Goal: Information Seeking & Learning: Learn about a topic

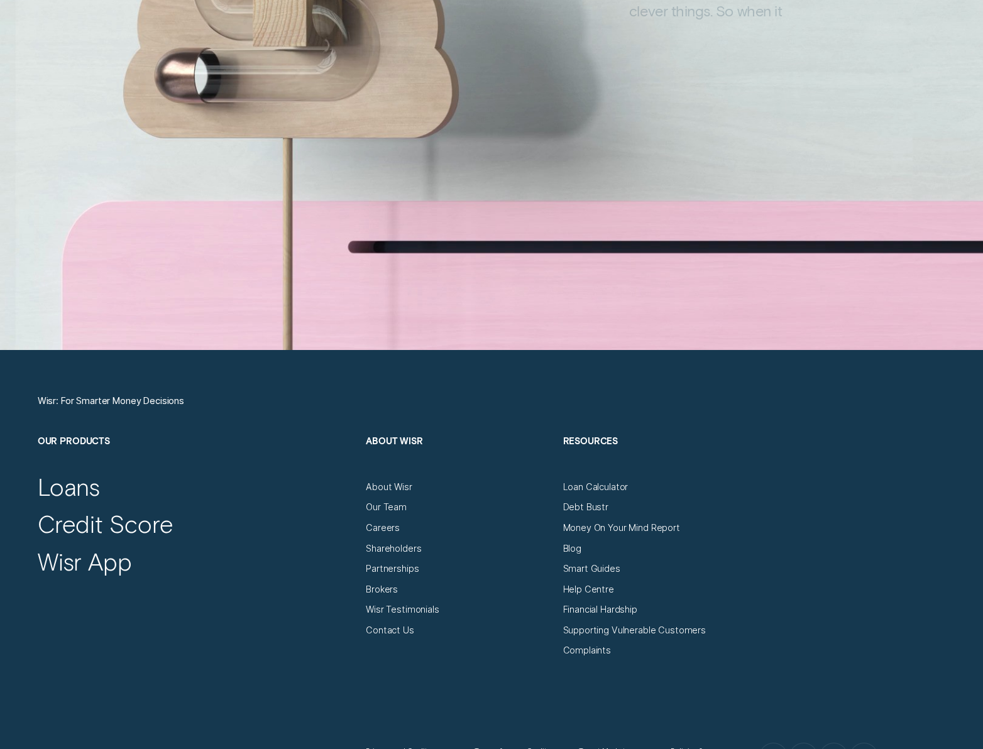
scroll to position [4531, 0]
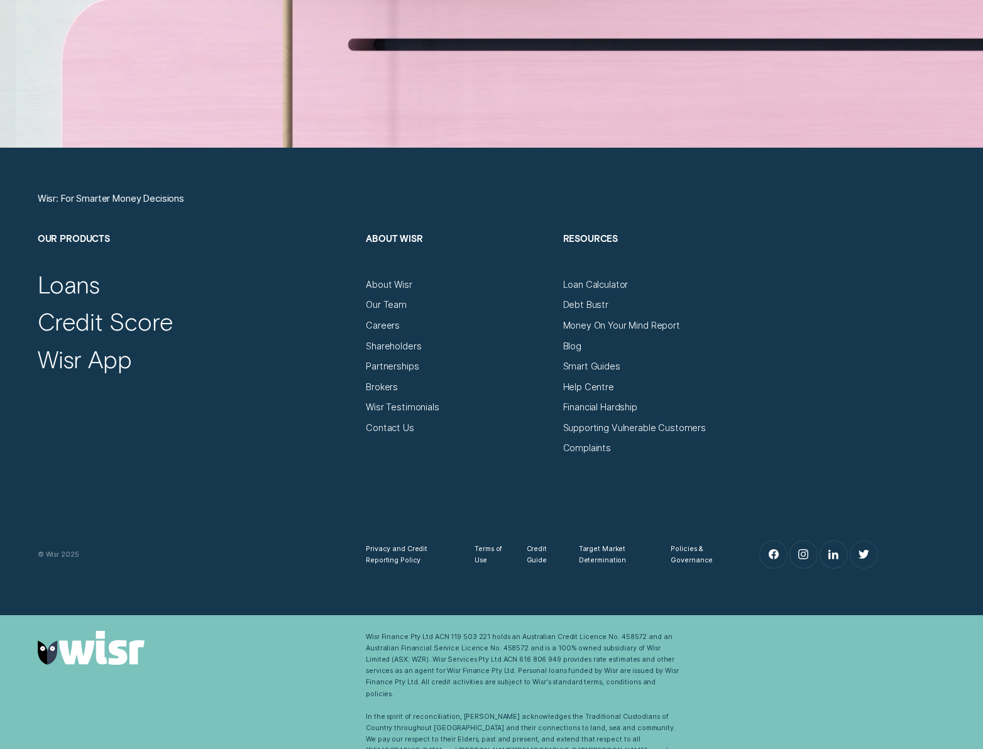
click at [55, 300] on div "Credit Score" at bounding box center [196, 318] width 317 height 38
click at [65, 287] on div "Loans" at bounding box center [69, 285] width 63 height 30
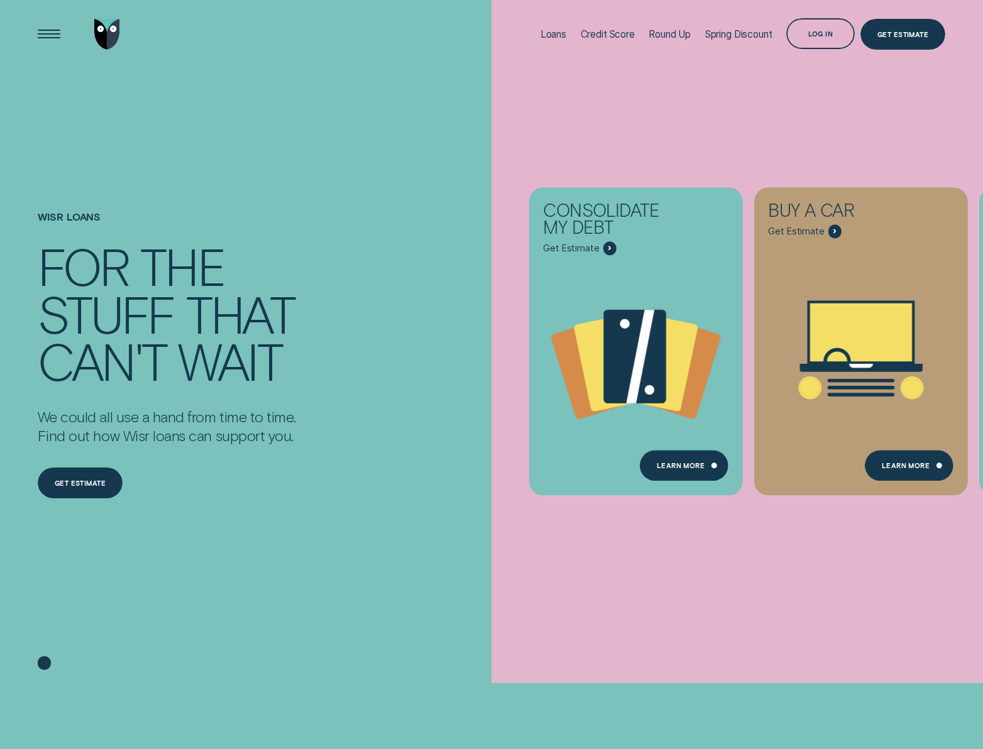
click at [579, 134] on div "Consolidate my debt Get Estimate Loans - Debt Consolidation Learn more Learn mo…" at bounding box center [982, 341] width 983 height 683
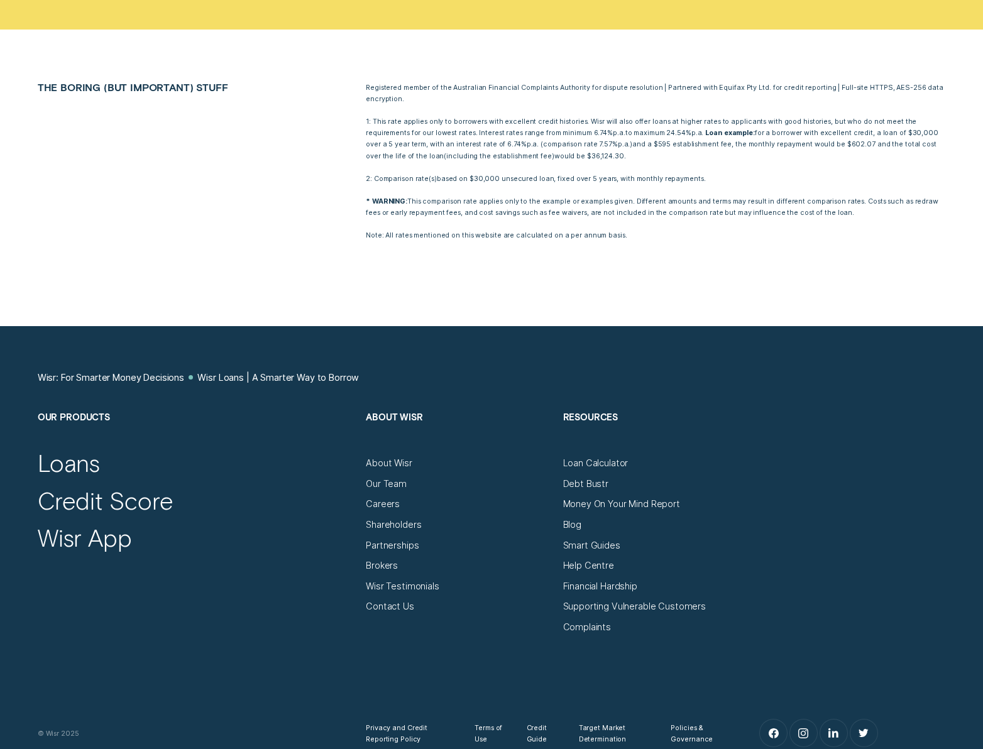
scroll to position [5319, 0]
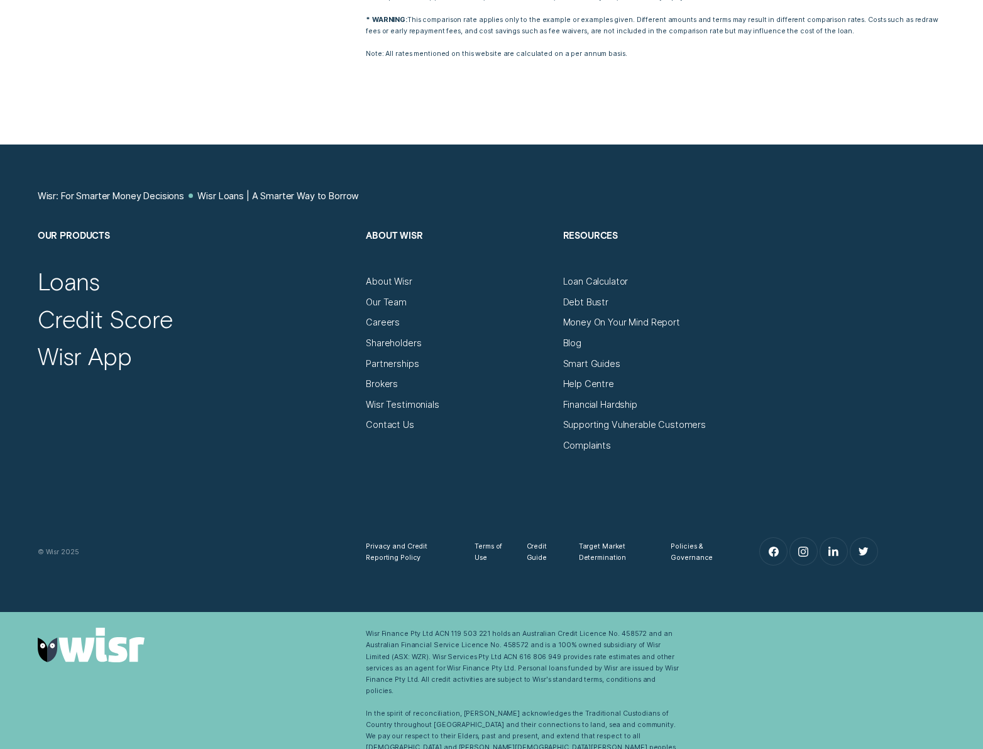
click at [586, 393] on div "Financial Hardship" at bounding box center [655, 400] width 185 height 21
click at [584, 389] on div "Help Centre" at bounding box center [588, 383] width 51 height 11
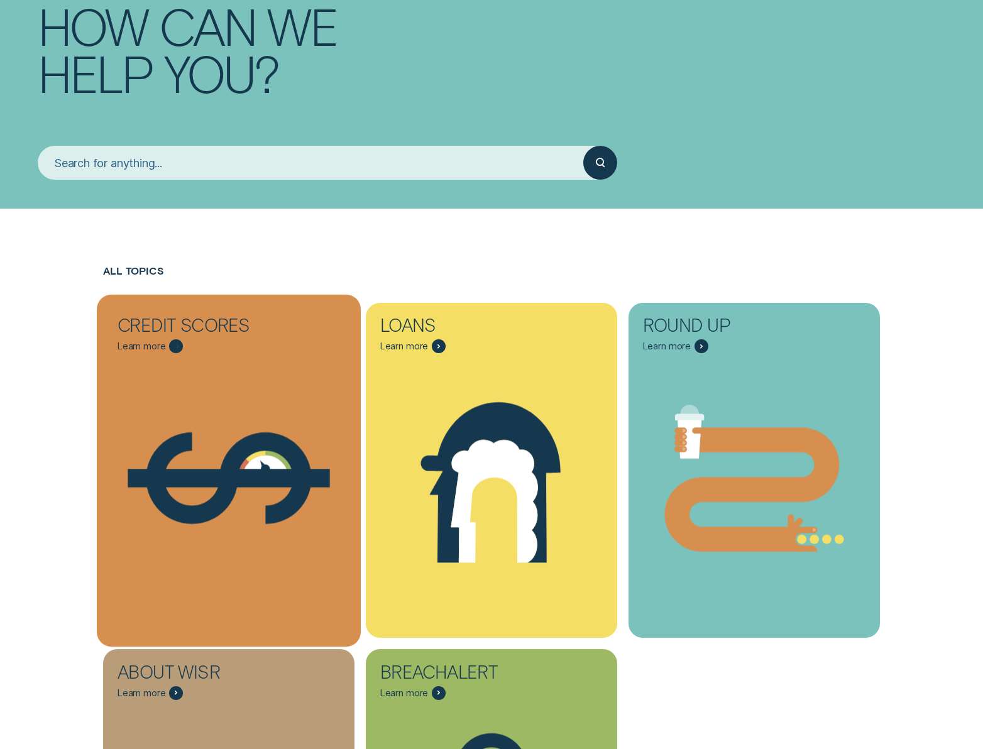
scroll to position [319, 0]
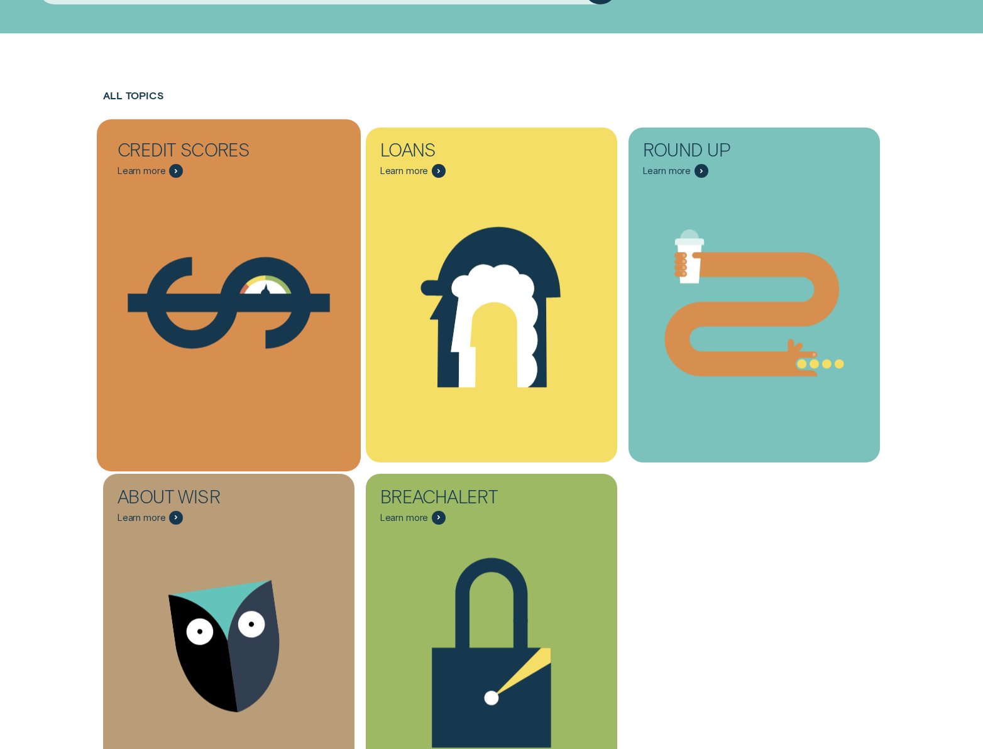
click at [241, 330] on icon "Credit Scores - Learn more" at bounding box center [229, 303] width 264 height 200
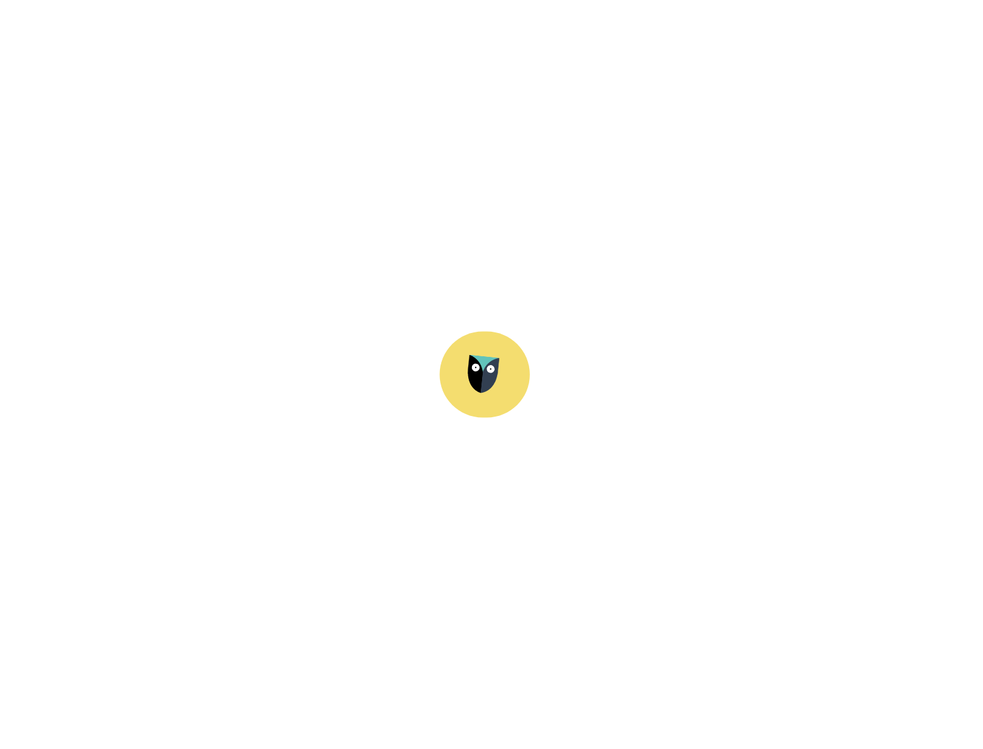
scroll to position [394, 0]
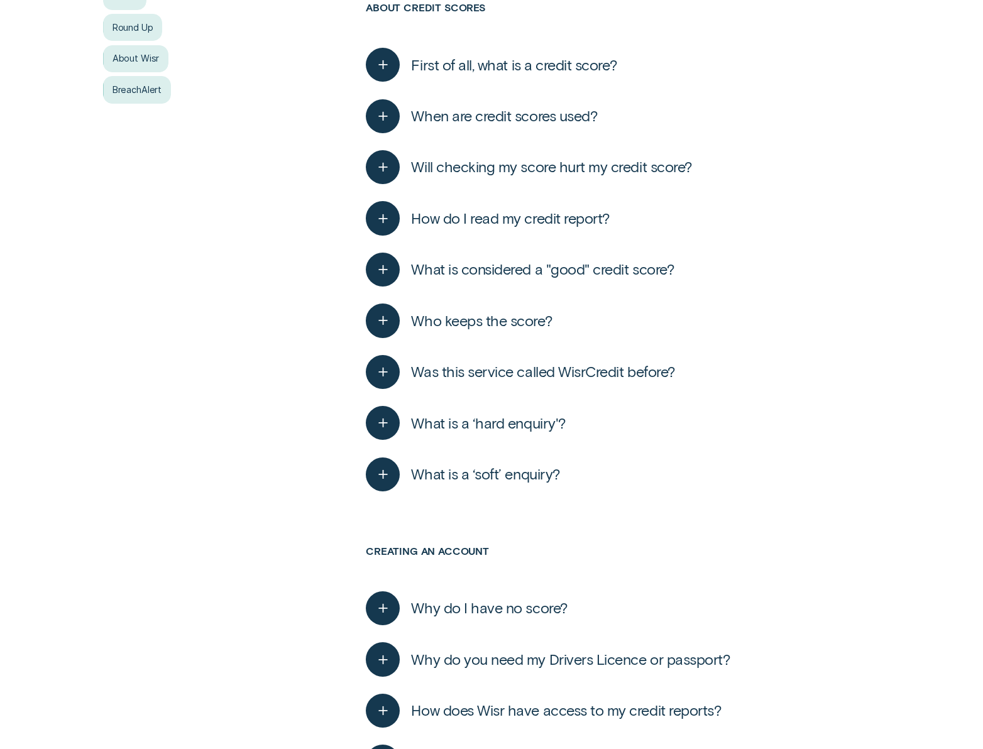
click at [443, 278] on span "What is considered a "good" credit score?" at bounding box center [542, 269] width 263 height 18
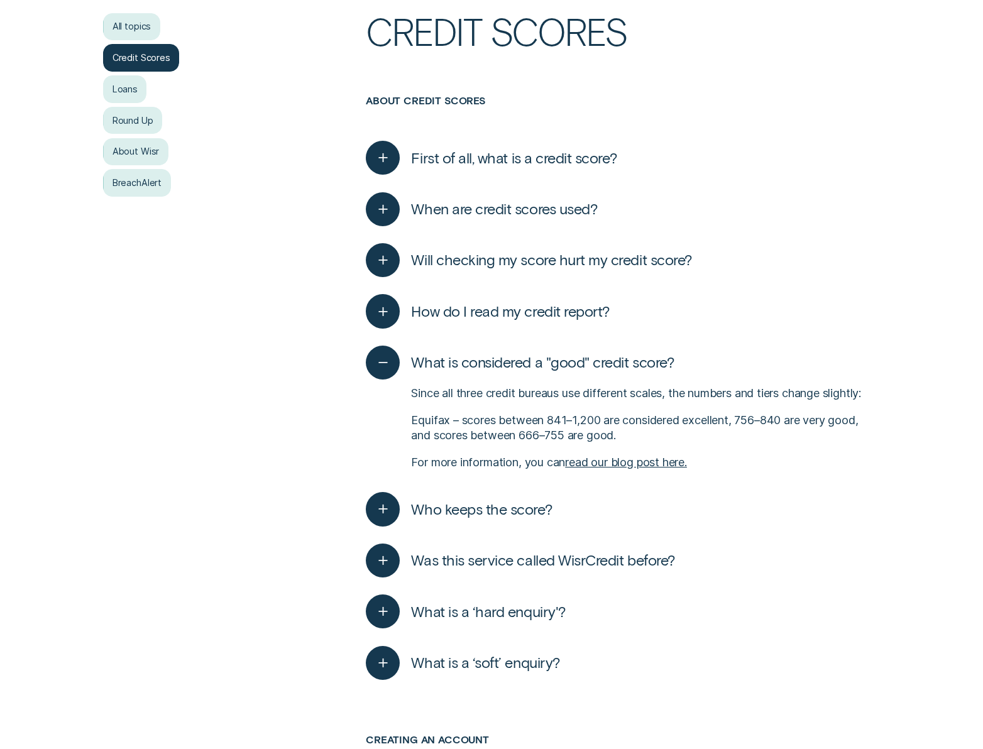
scroll to position [0, 0]
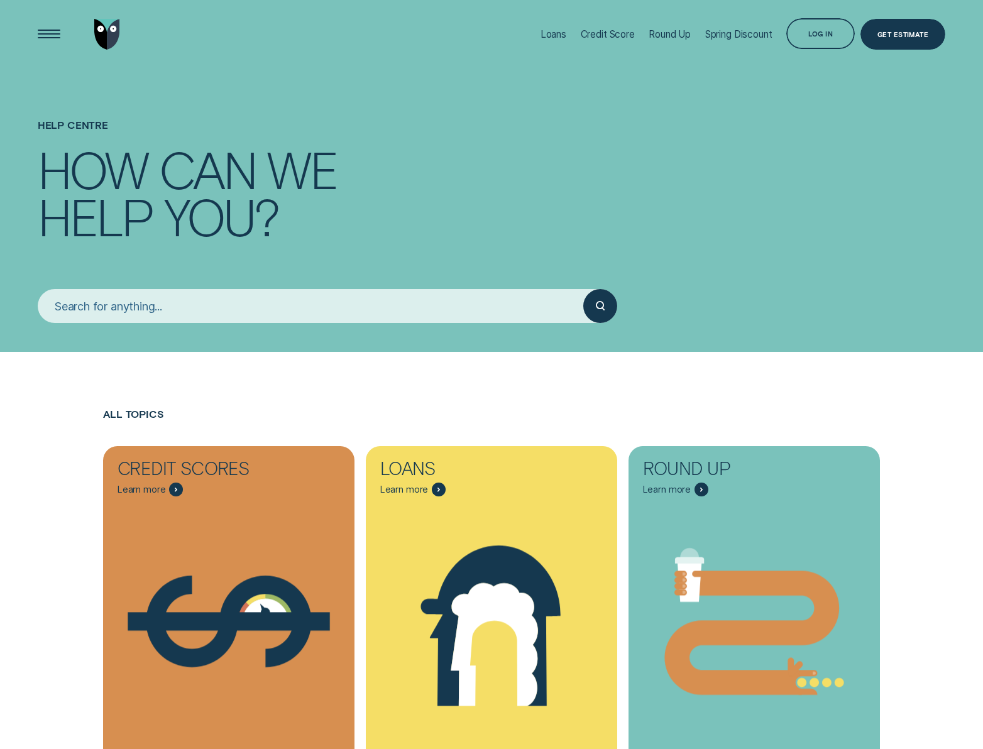
click at [649, 182] on div "How can we" at bounding box center [492, 170] width 908 height 48
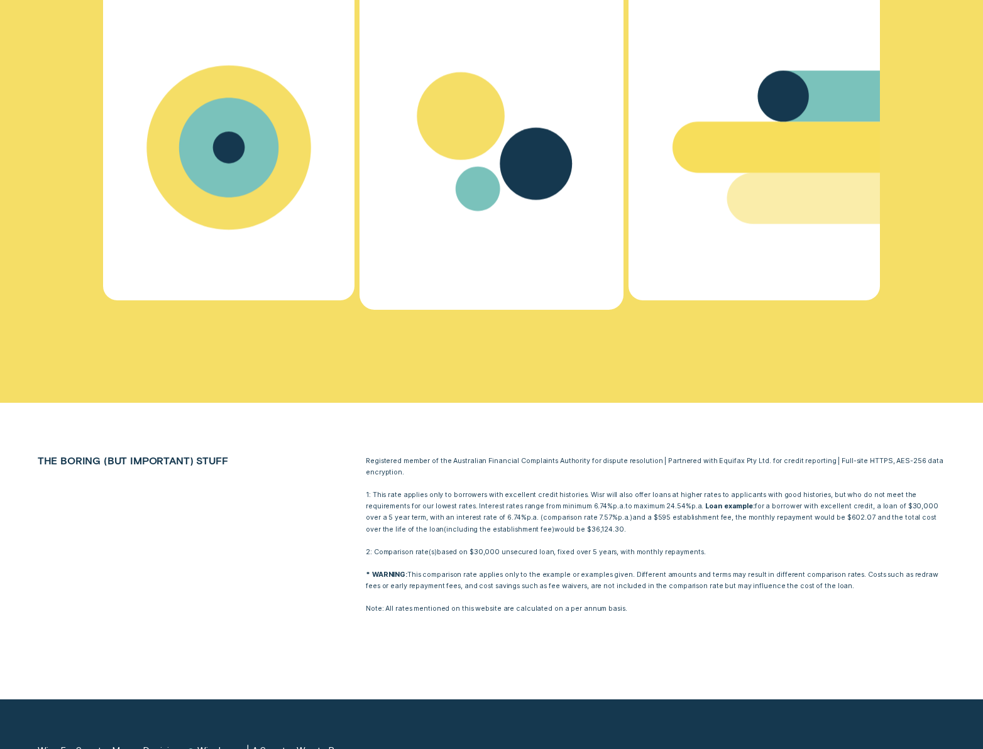
scroll to position [4896, 0]
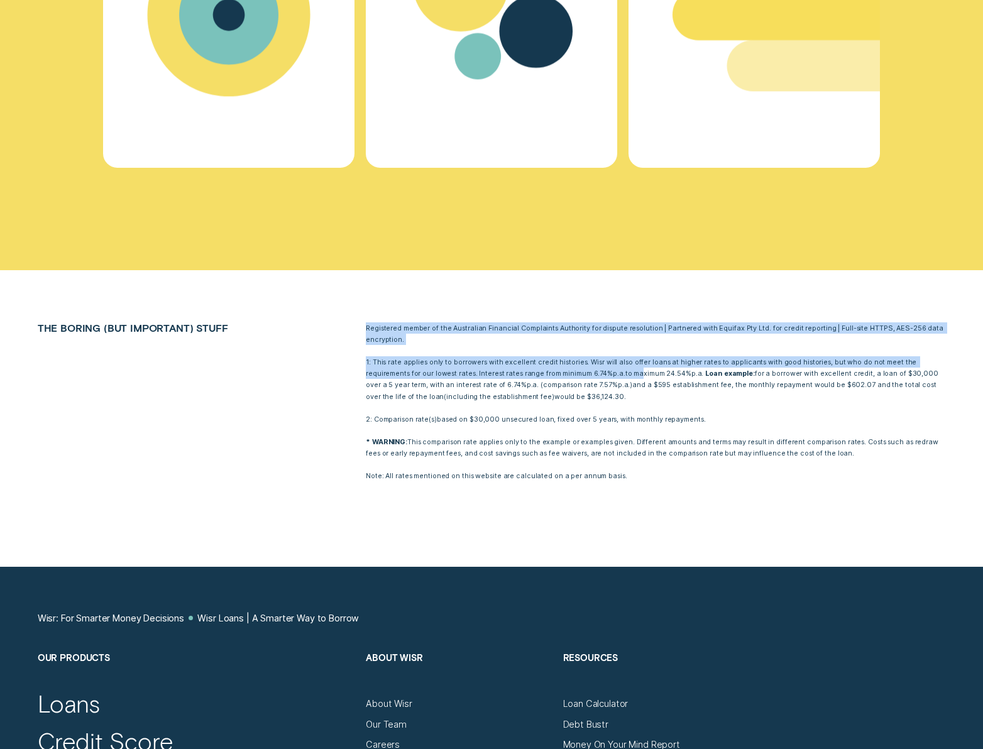
drag, startPoint x: 359, startPoint y: 329, endPoint x: 612, endPoint y: 388, distance: 260.2
click at [612, 388] on li "The boring (but important) stuff Registered member of the Australian Financial …" at bounding box center [491, 401] width 919 height 159
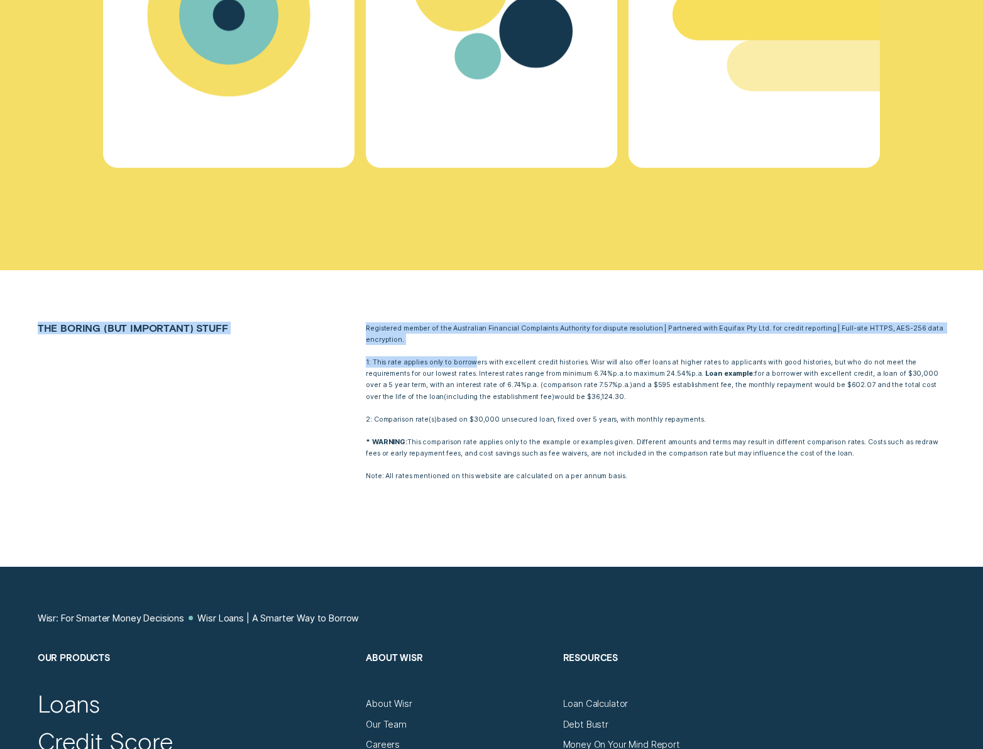
drag, startPoint x: 669, startPoint y: 496, endPoint x: 472, endPoint y: 361, distance: 238.8
click at [472, 363] on div "The boring (but important) stuff Registered member of the Australian Financial …" at bounding box center [491, 418] width 983 height 297
click at [472, 361] on p "1: This rate applies only to borrowers with excellent credit histories. Wisr wi…" at bounding box center [655, 378] width 579 height 45
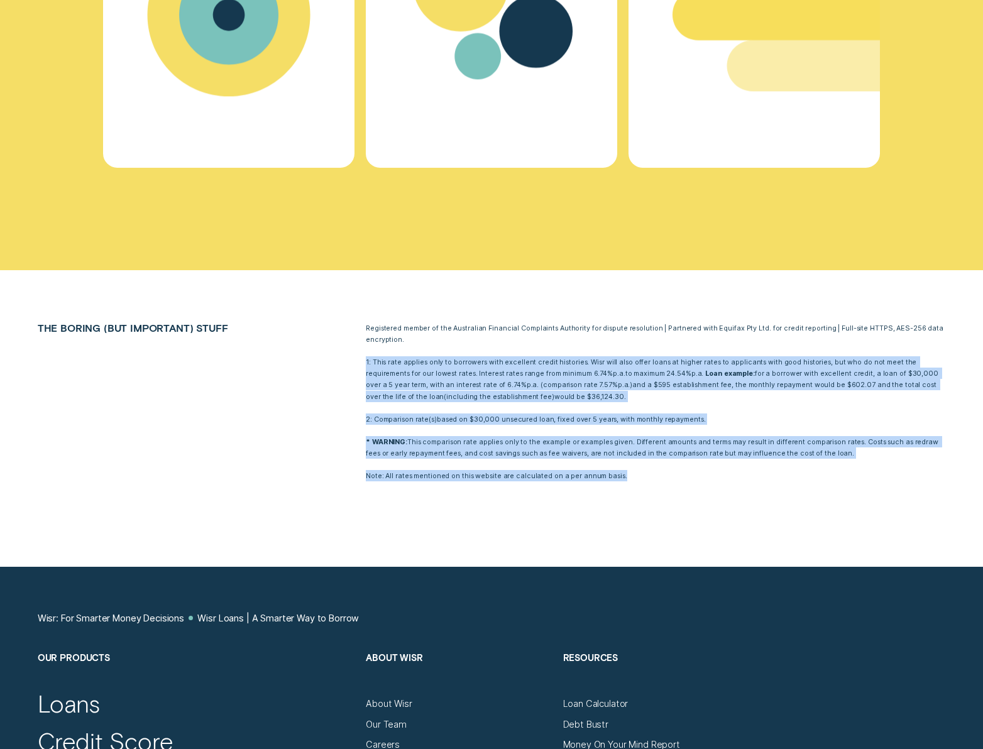
drag, startPoint x: 648, startPoint y: 478, endPoint x: 539, endPoint y: 347, distance: 170.4
click at [539, 347] on div "Registered member of the Australian Financial Complaints Authority for dispute …" at bounding box center [655, 401] width 591 height 159
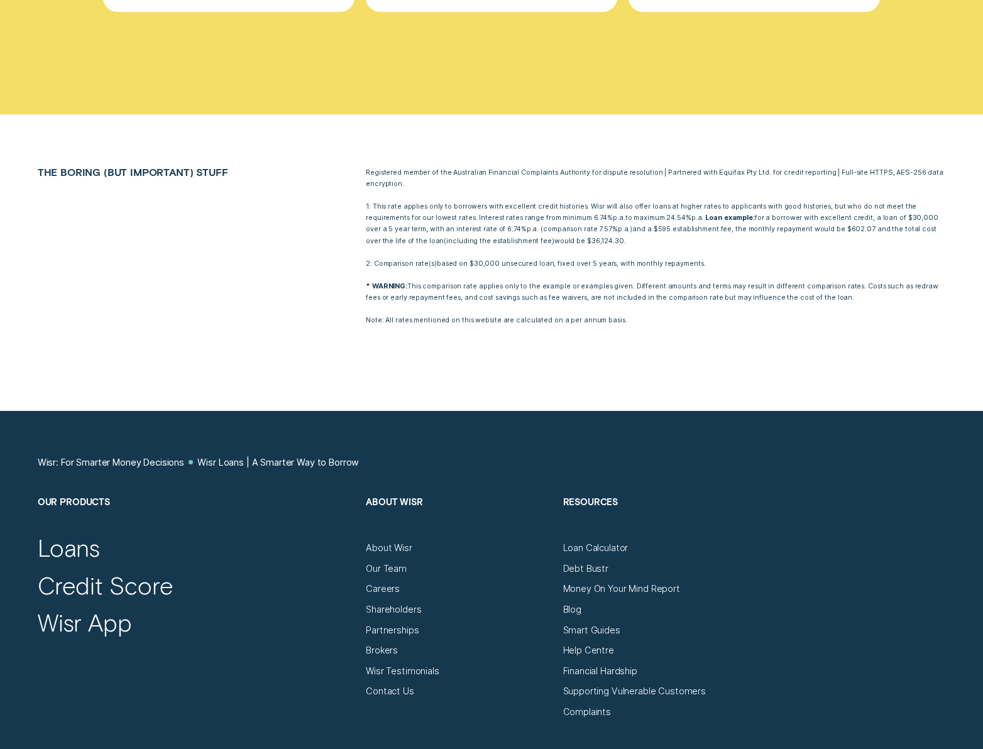
scroll to position [5163, 0]
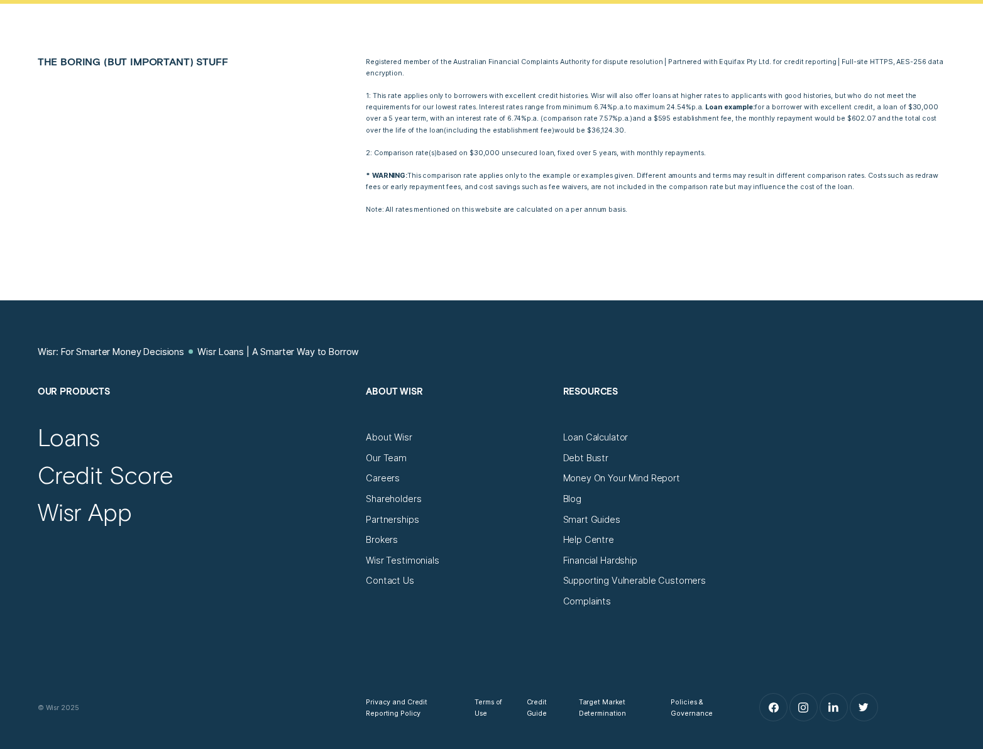
click at [539, 347] on nav "Wisr: For Smarter Money Decisions Wisr Loans | A Smarter Way to Borrow" at bounding box center [492, 366] width 908 height 40
click at [796, 532] on div "Our Products Loans Credit Score Wisr App About Wisr About Wisr Our Team Careers…" at bounding box center [491, 496] width 919 height 221
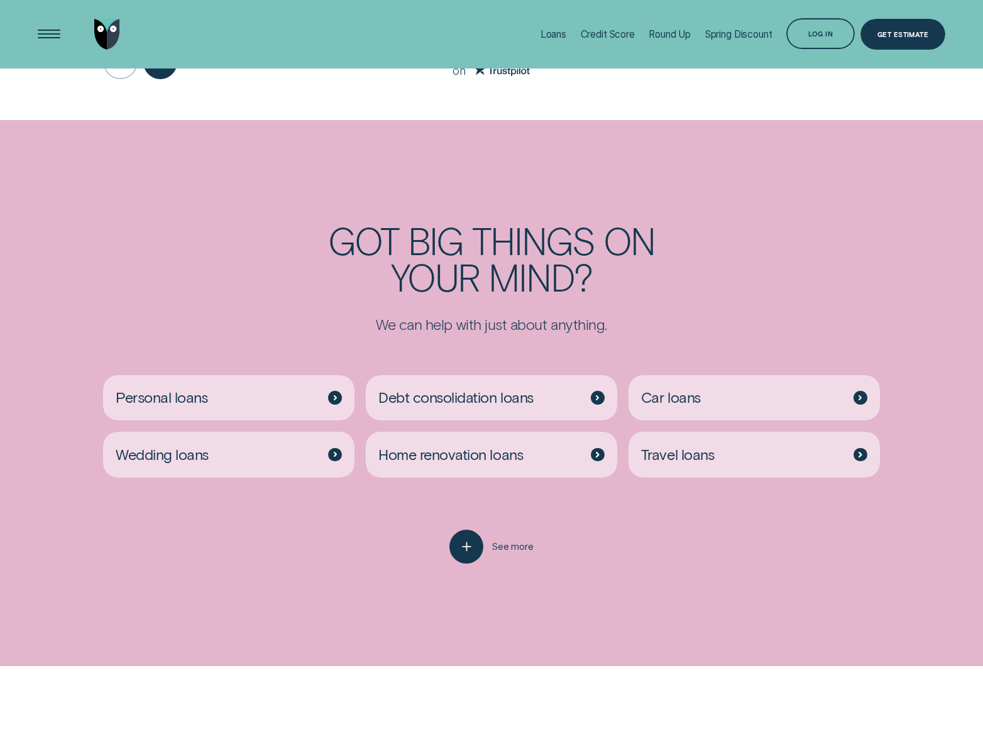
scroll to position [2403, 0]
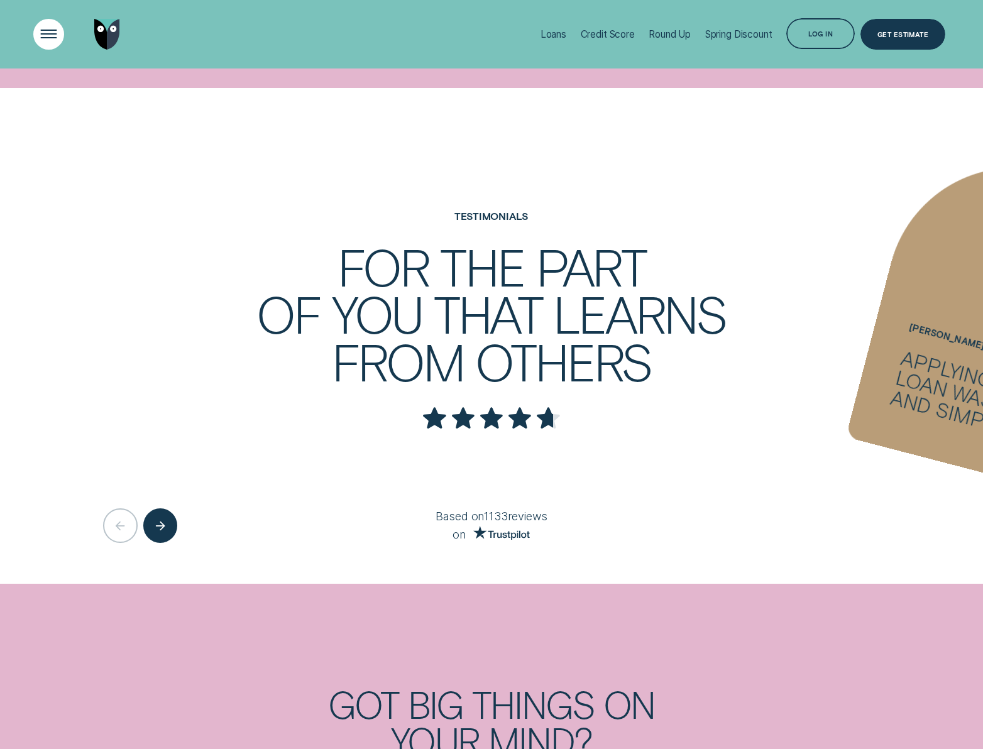
click at [60, 24] on div "Open Menu" at bounding box center [48, 34] width 43 height 43
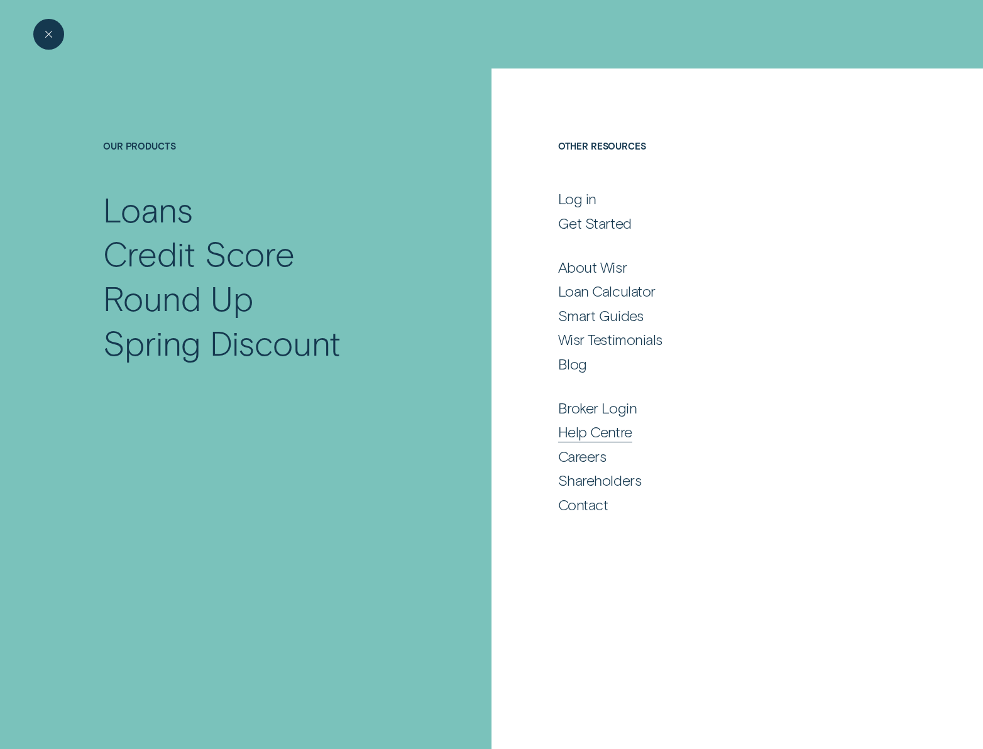
click at [620, 438] on div "Help Centre" at bounding box center [595, 432] width 74 height 18
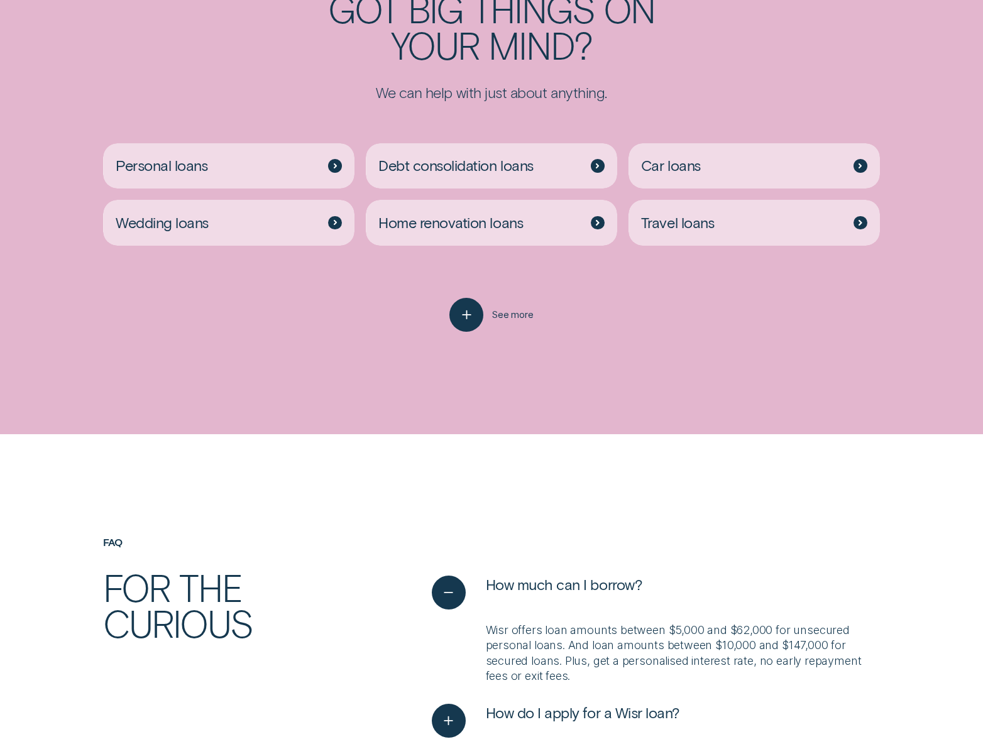
scroll to position [3117, 0]
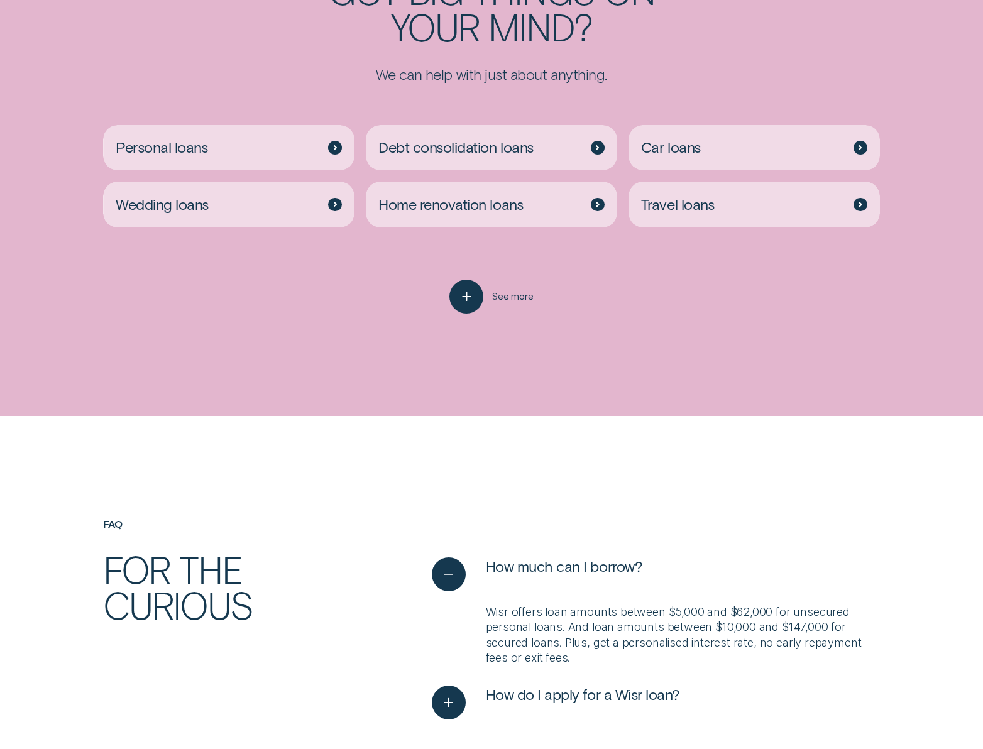
click at [382, 466] on div "The Wisr Difference Not your average lender Personalised rates Your rate is tai…" at bounding box center [491, 349] width 983 height 3996
click at [377, 425] on div "The Wisr Difference Not your average lender Personalised rates Your rate is tai…" at bounding box center [491, 349] width 983 height 3996
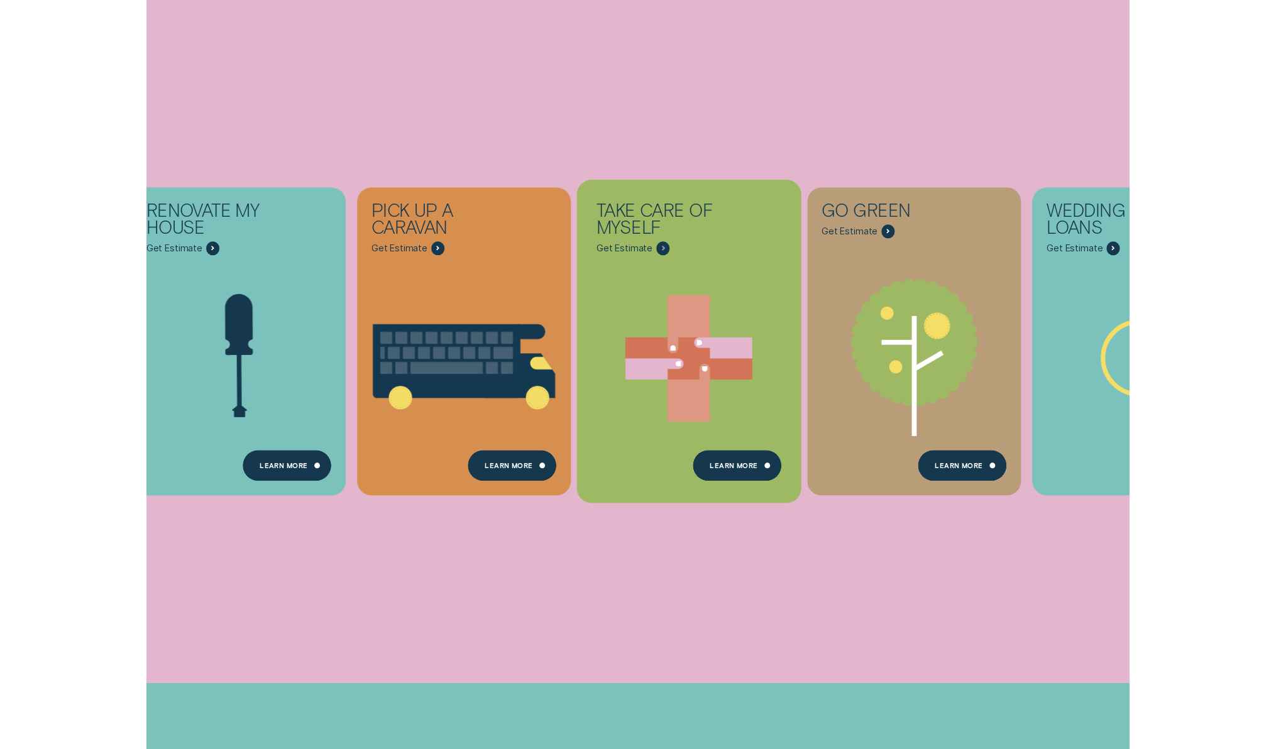
scroll to position [0, 0]
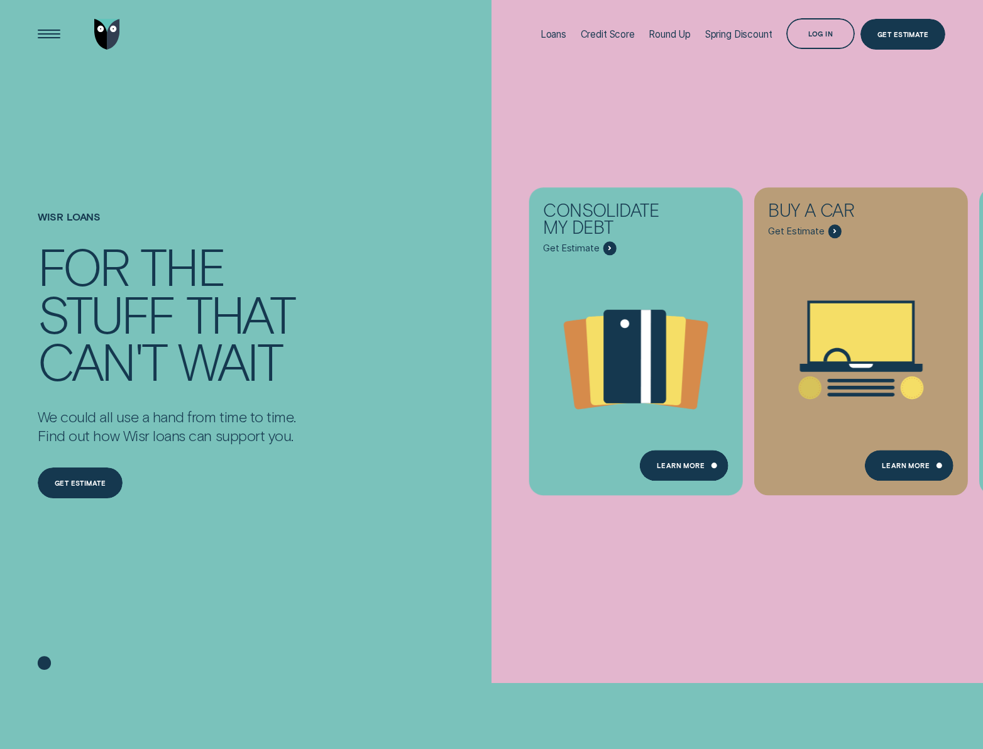
click at [404, 263] on div "Wisr loans For the stuff that can't wait We could all use a hand from time to t…" at bounding box center [229, 375] width 394 height 615
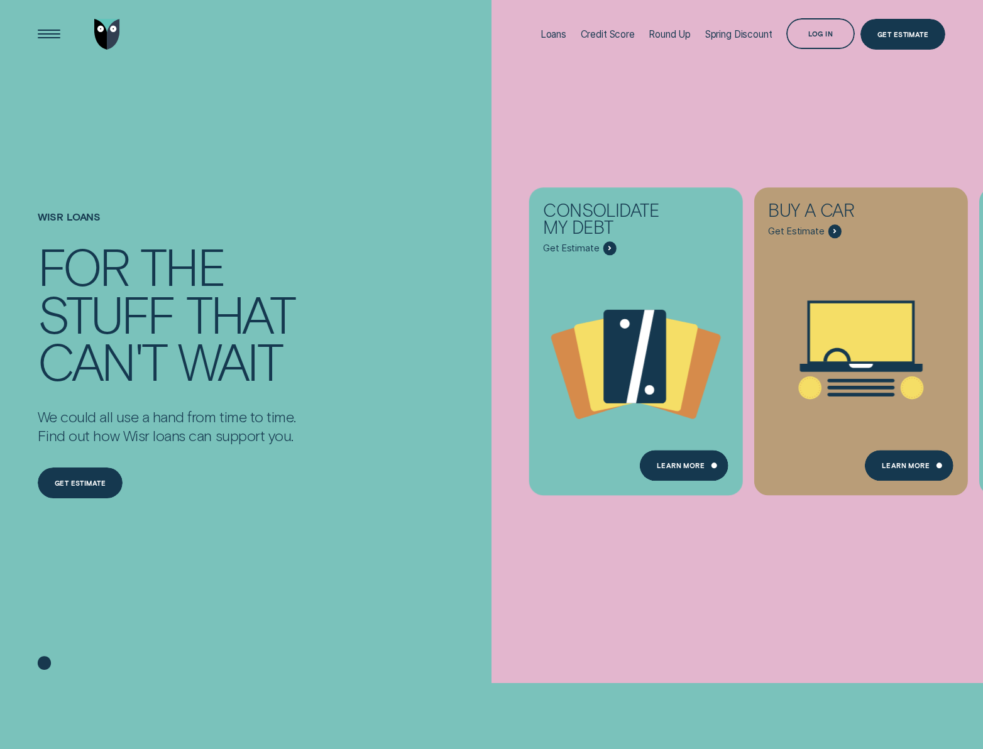
click at [404, 263] on div "Wisr loans For the stuff that can't wait We could all use a hand from time to t…" at bounding box center [229, 375] width 394 height 615
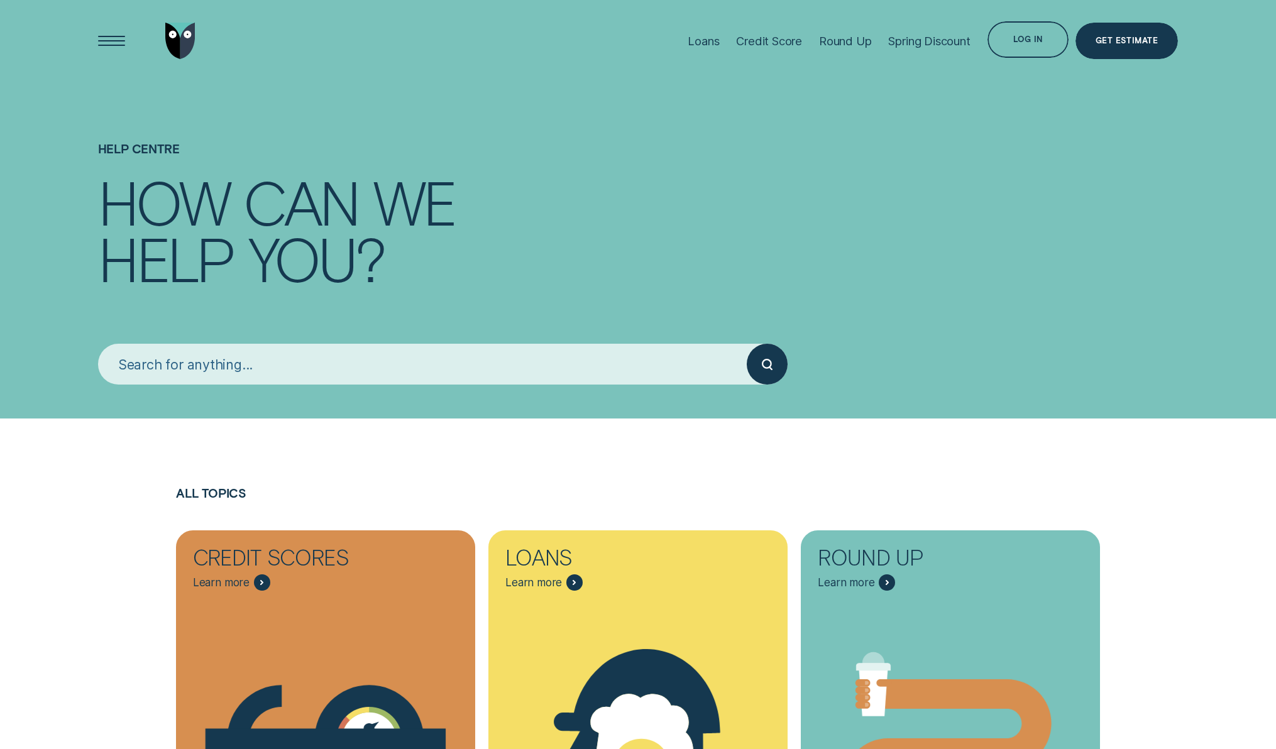
click at [119, 61] on div at bounding box center [148, 40] width 101 height 81
click at [110, 44] on div "Open Menu" at bounding box center [111, 41] width 52 height 52
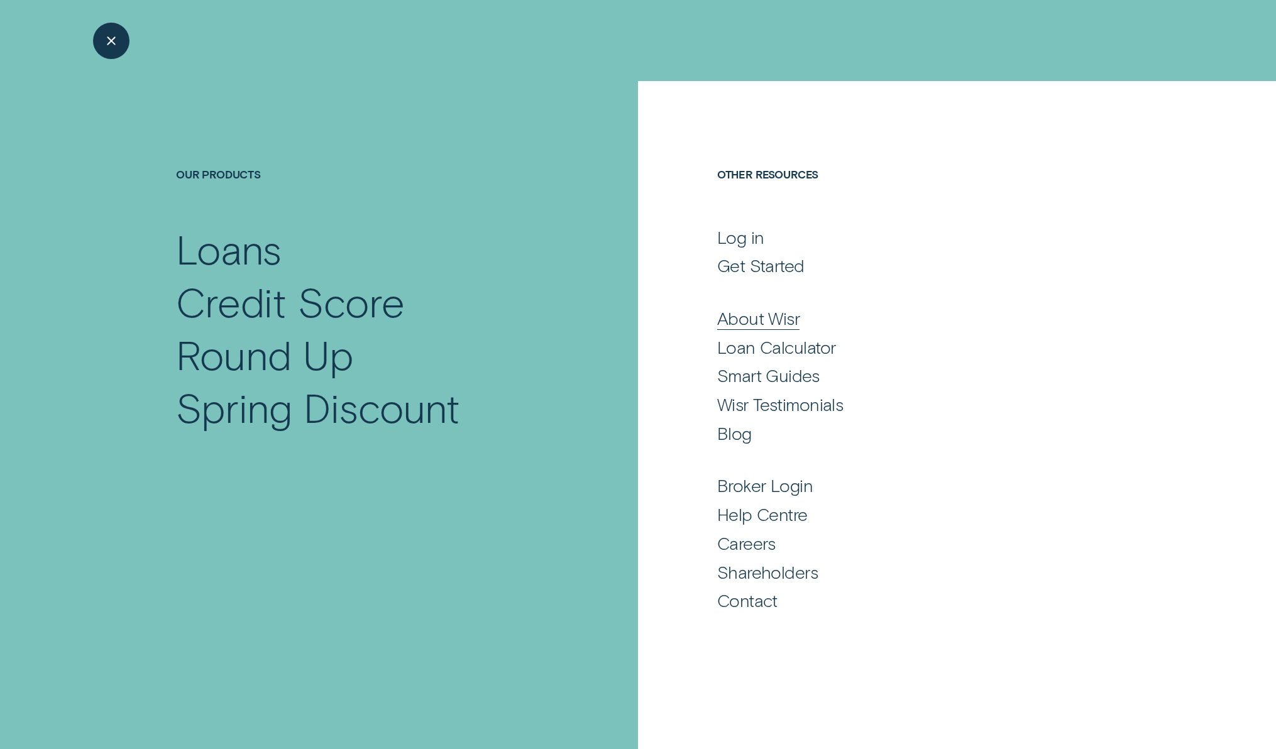
click at [764, 312] on div "About Wisr" at bounding box center [758, 318] width 82 height 22
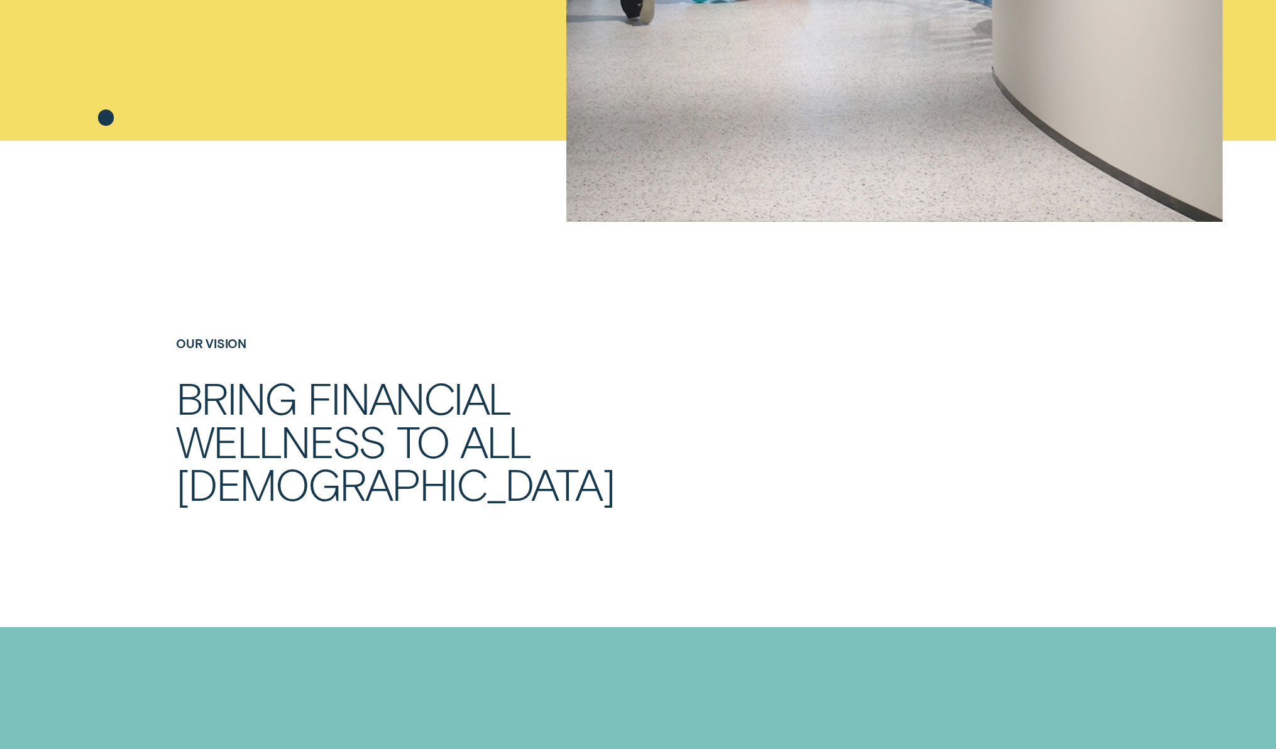
scroll to position [635, 0]
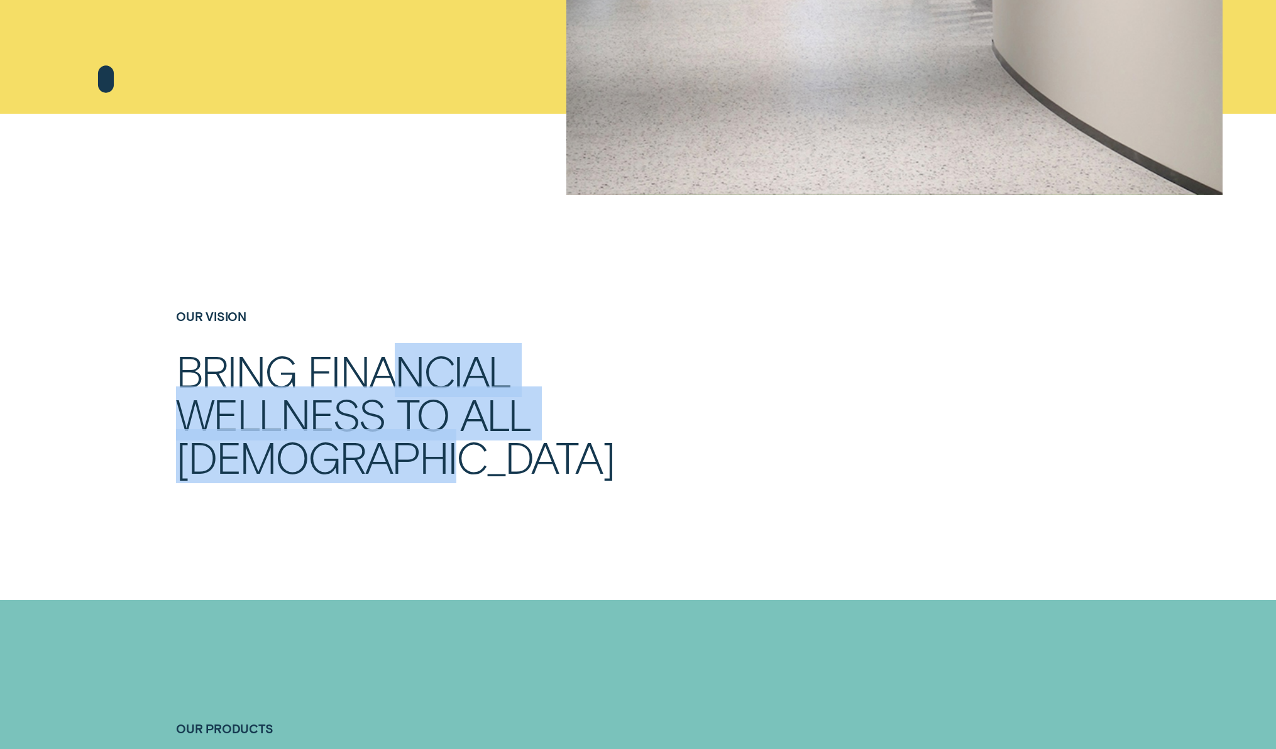
drag, startPoint x: 456, startPoint y: 476, endPoint x: 392, endPoint y: 375, distance: 119.4
click at [392, 375] on h2 "Bring financial wellness to all [DEMOGRAPHIC_DATA]" at bounding box center [442, 414] width 533 height 130
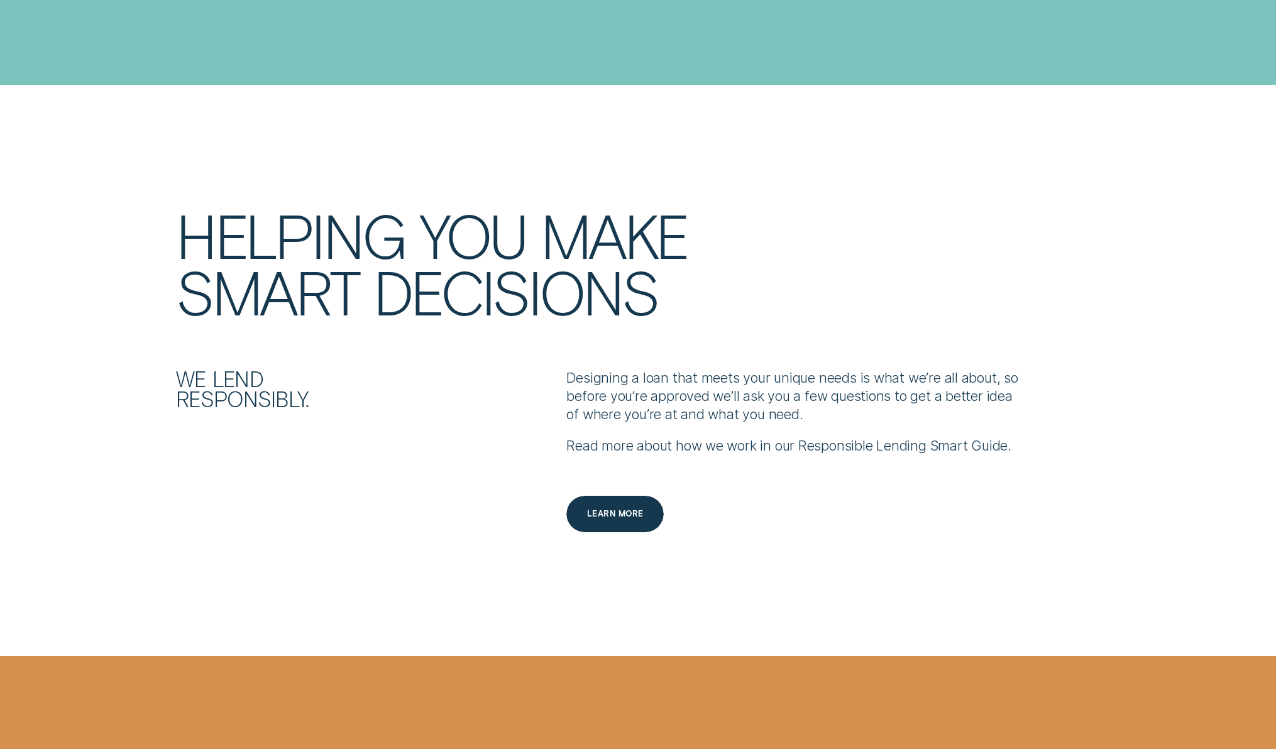
scroll to position [1802, 0]
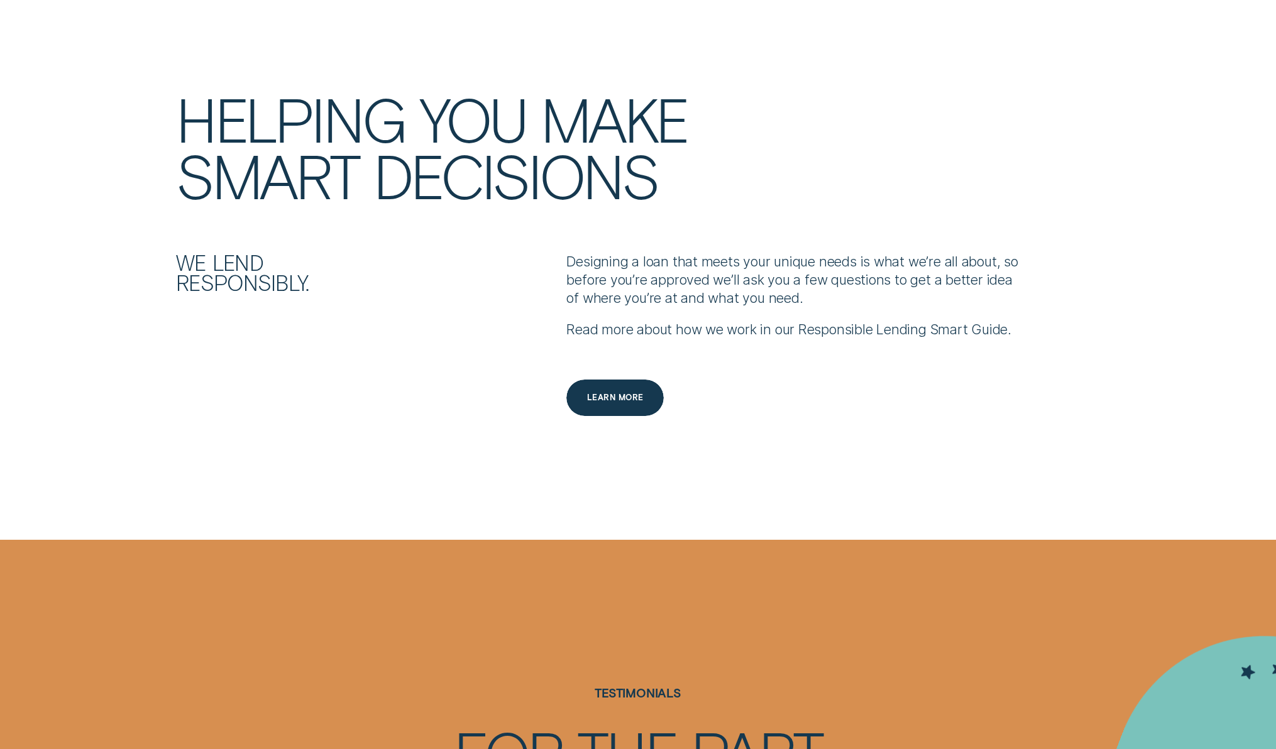
click at [285, 111] on h2 "HELPING YOU MAKE SMART DECISIONS" at bounding box center [520, 146] width 703 height 113
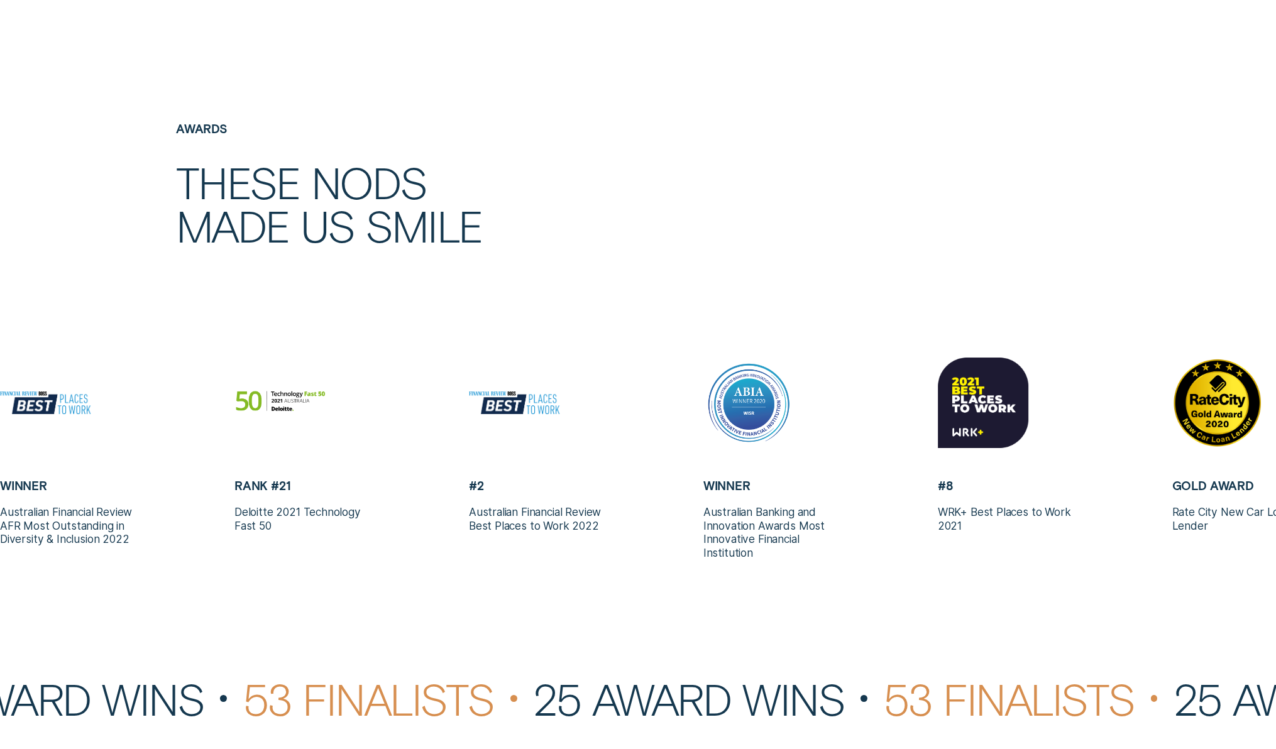
scroll to position [3112, 0]
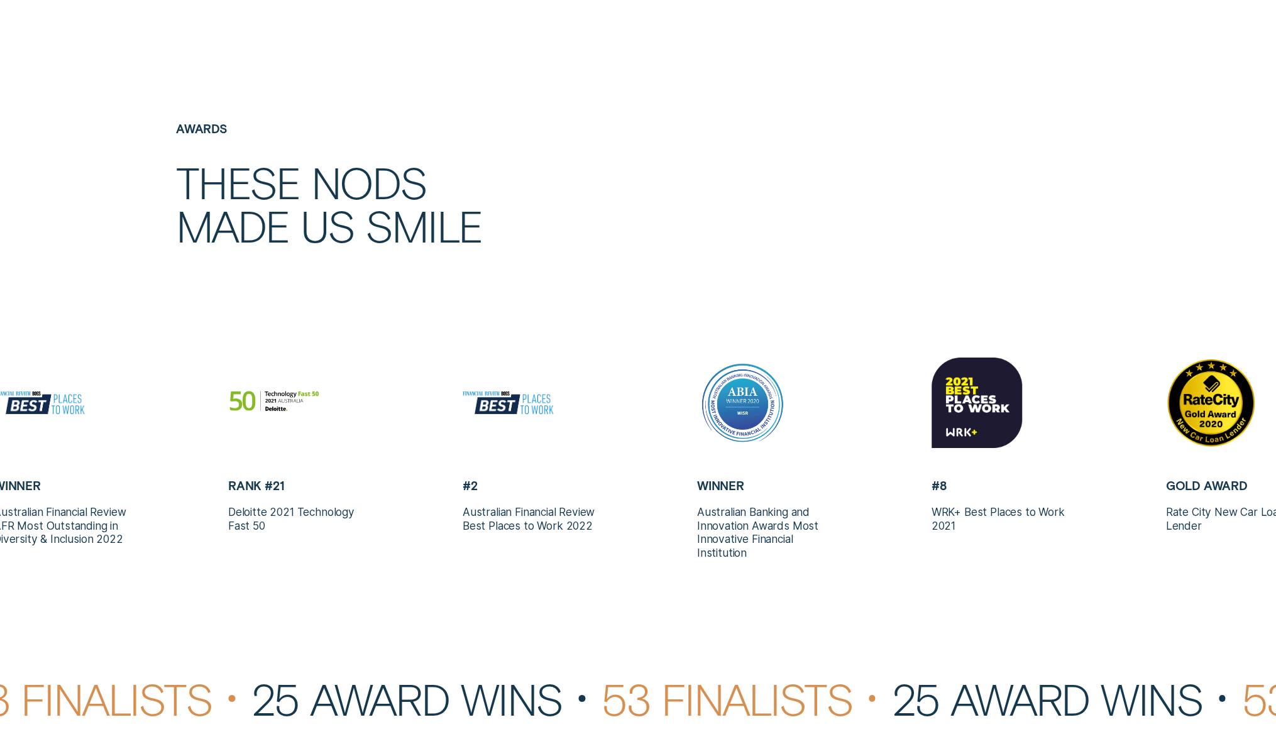
click at [489, 292] on div "Awards These nods made us smile" at bounding box center [403, 240] width 469 height 236
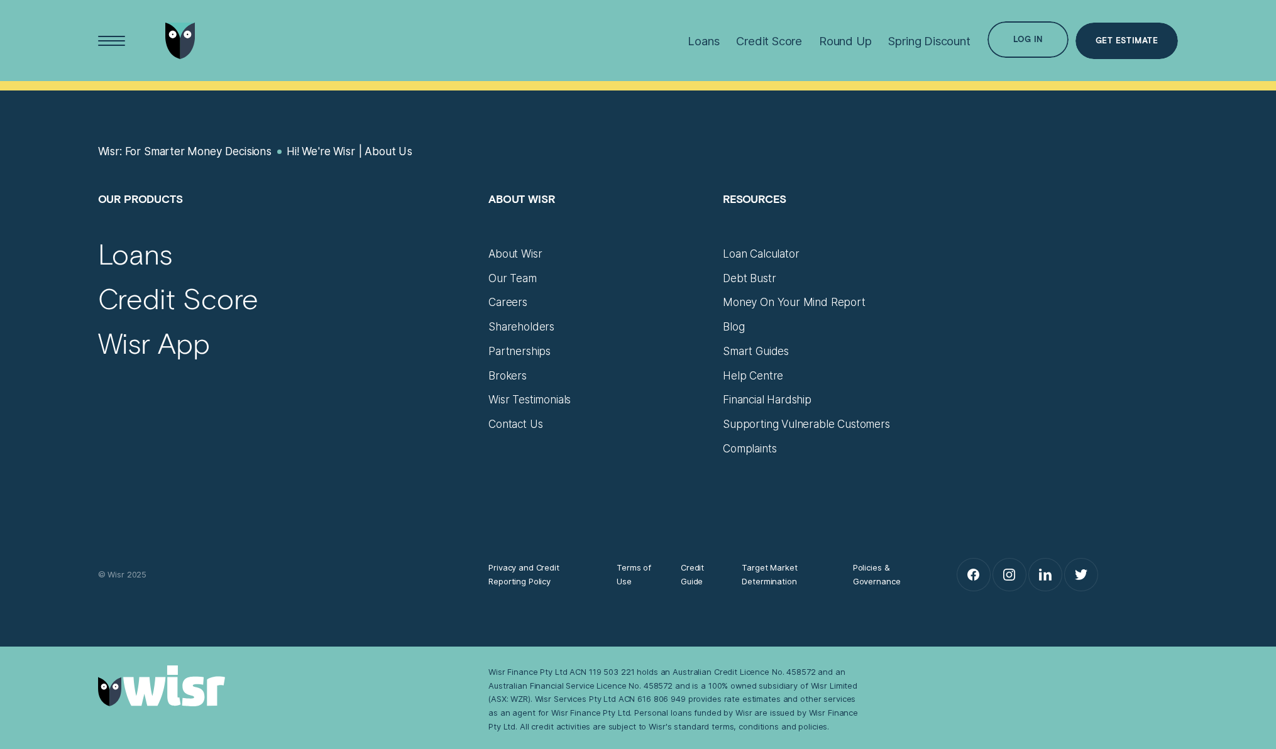
scroll to position [8206, 0]
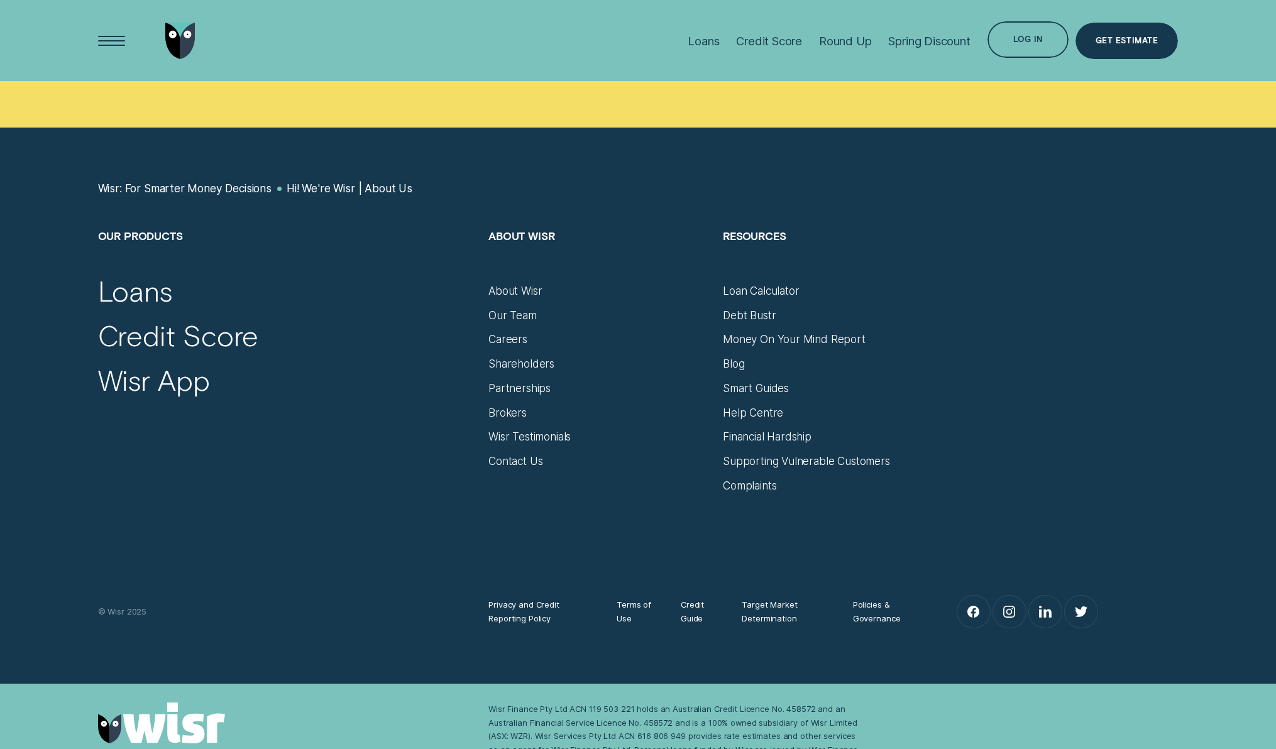
click at [762, 419] on div "Financial Hardship" at bounding box center [833, 431] width 221 height 25
click at [762, 406] on div "Help Centre" at bounding box center [753, 413] width 60 height 14
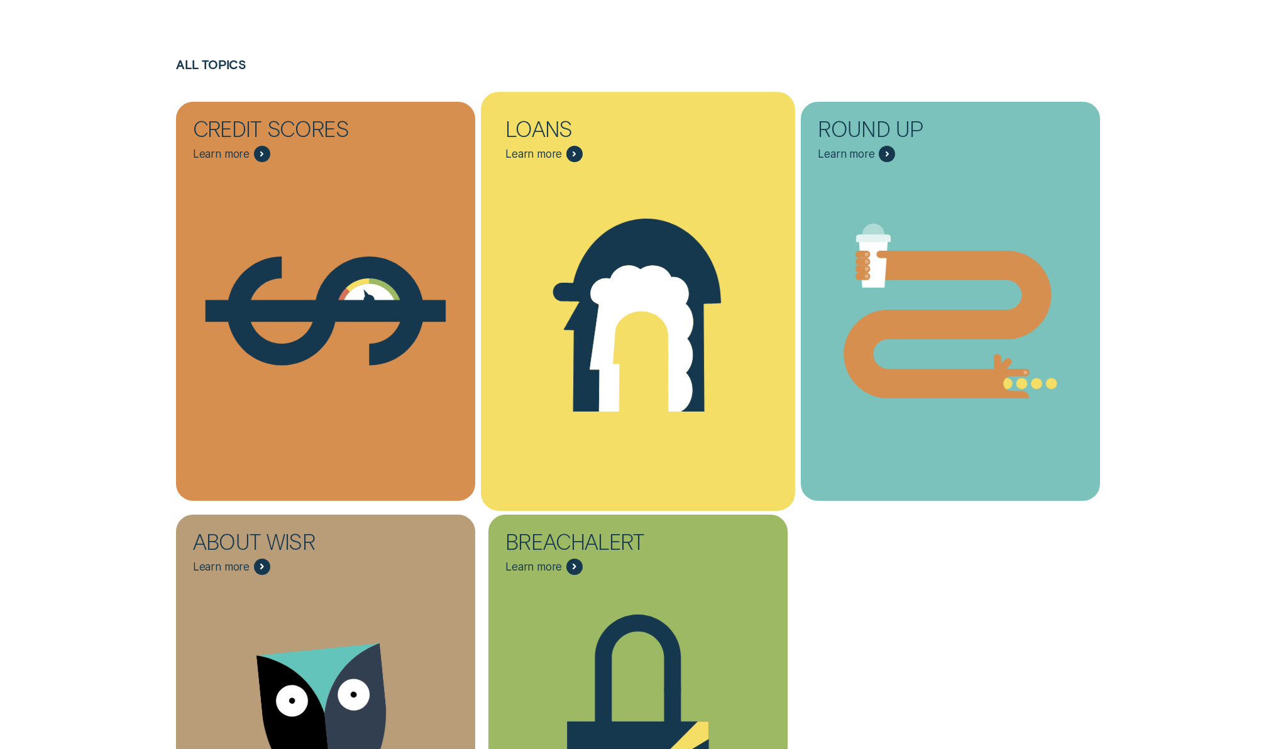
scroll to position [390, 0]
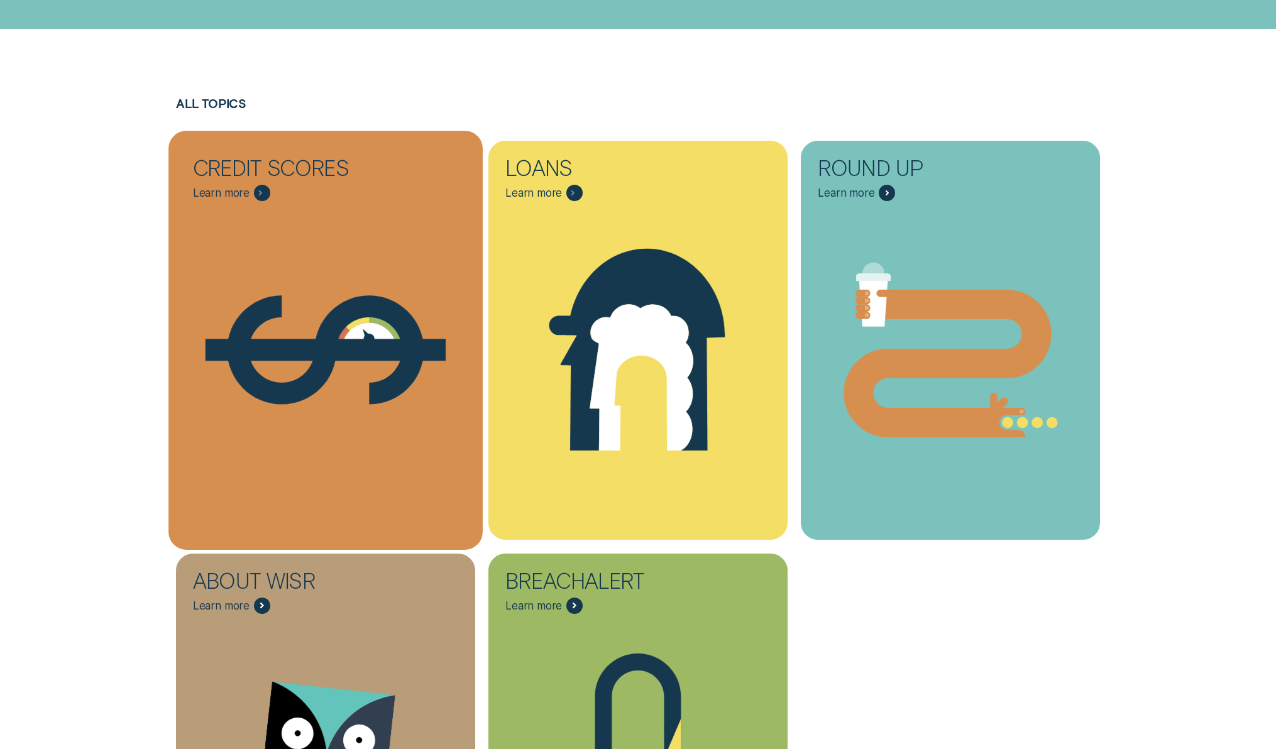
click at [430, 361] on icon "Credit Scores - Learn more" at bounding box center [325, 350] width 314 height 239
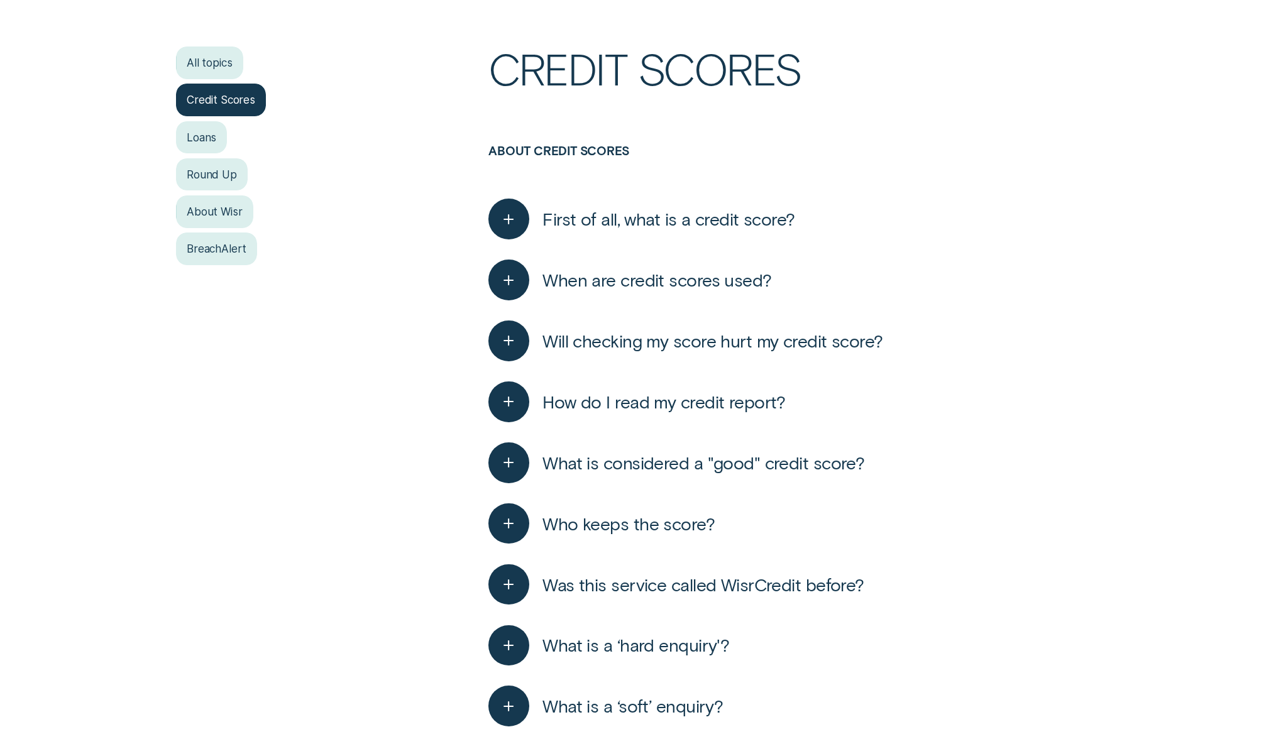
scroll to position [373, 0]
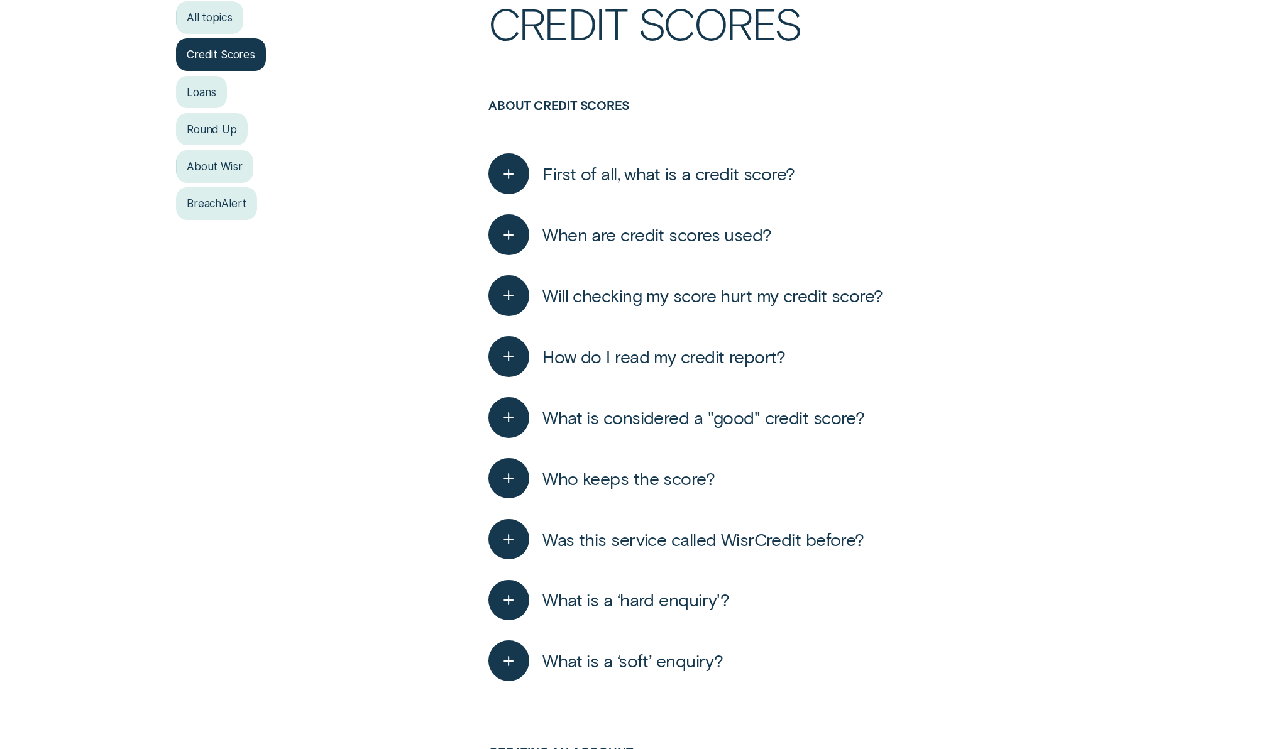
click at [516, 373] on div "button" at bounding box center [508, 356] width 41 height 41
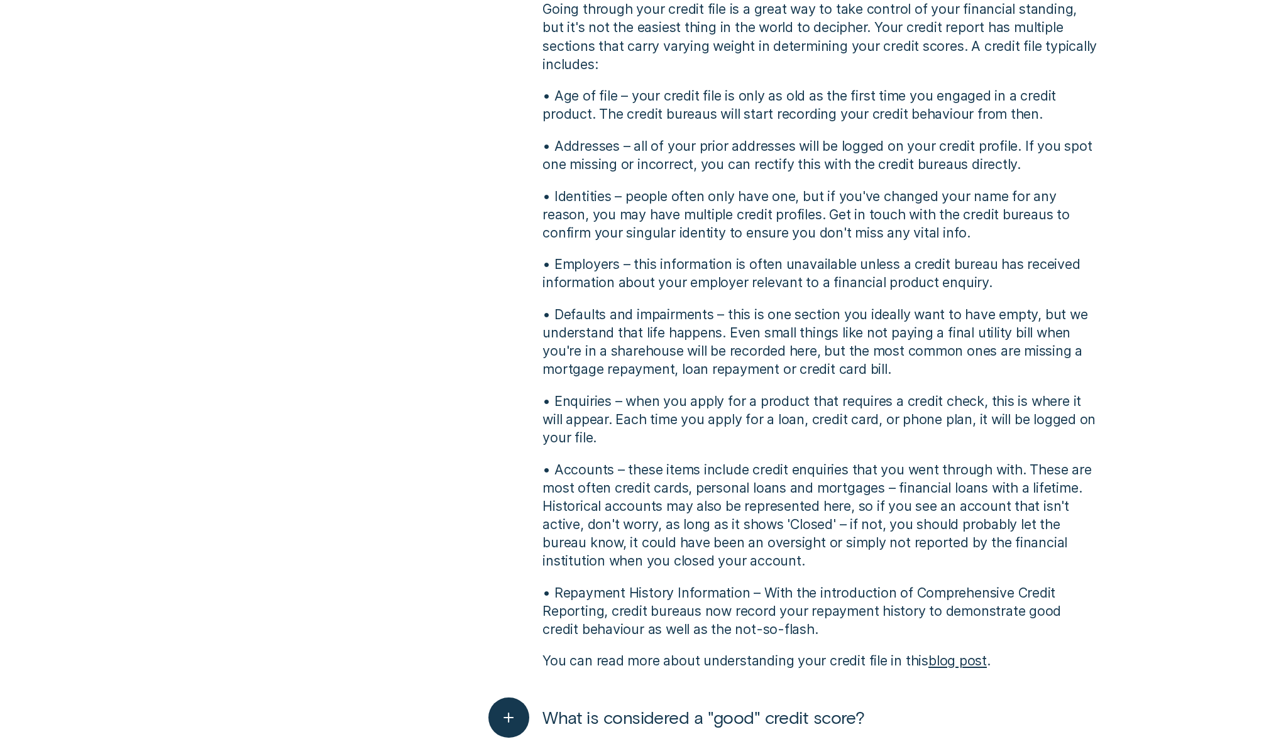
scroll to position [893, 0]
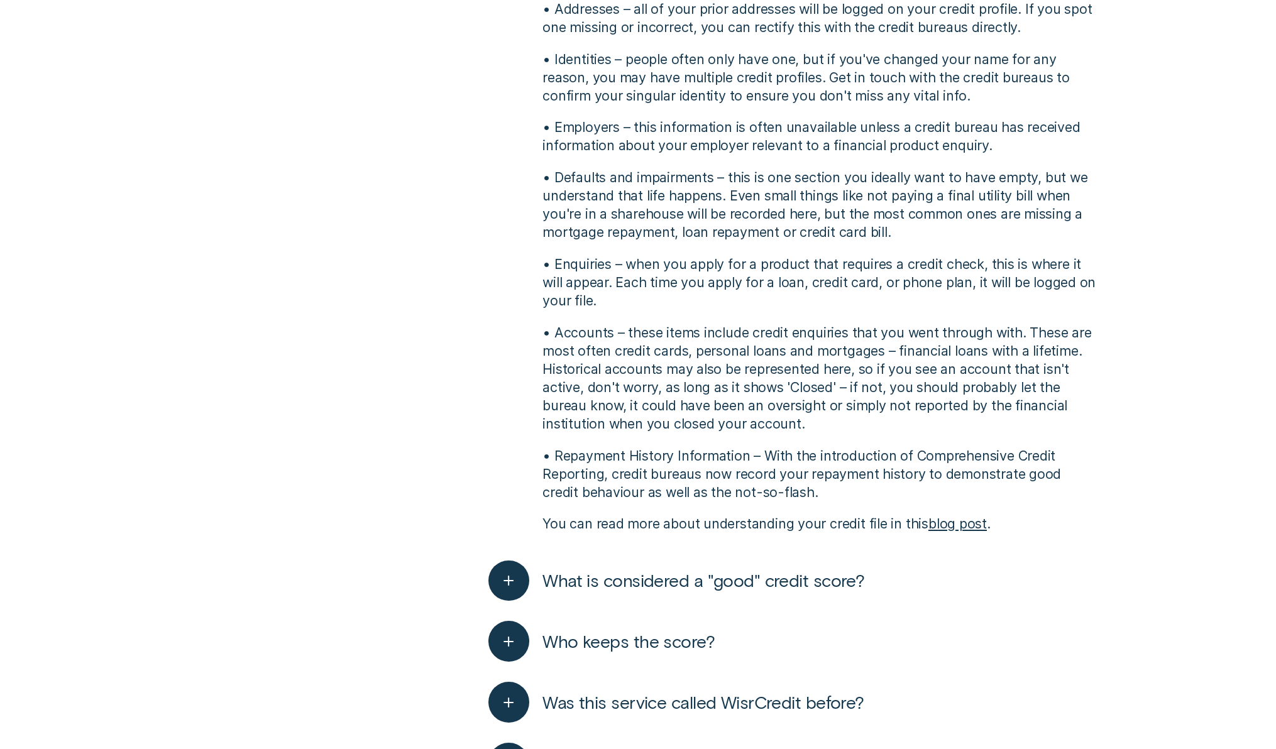
click at [510, 617] on div "Who keeps the score? Credit scores are generated by credit bureaus. Basically, …" at bounding box center [793, 641] width 611 height 61
click at [510, 586] on icon "button" at bounding box center [508, 580] width 21 height 19
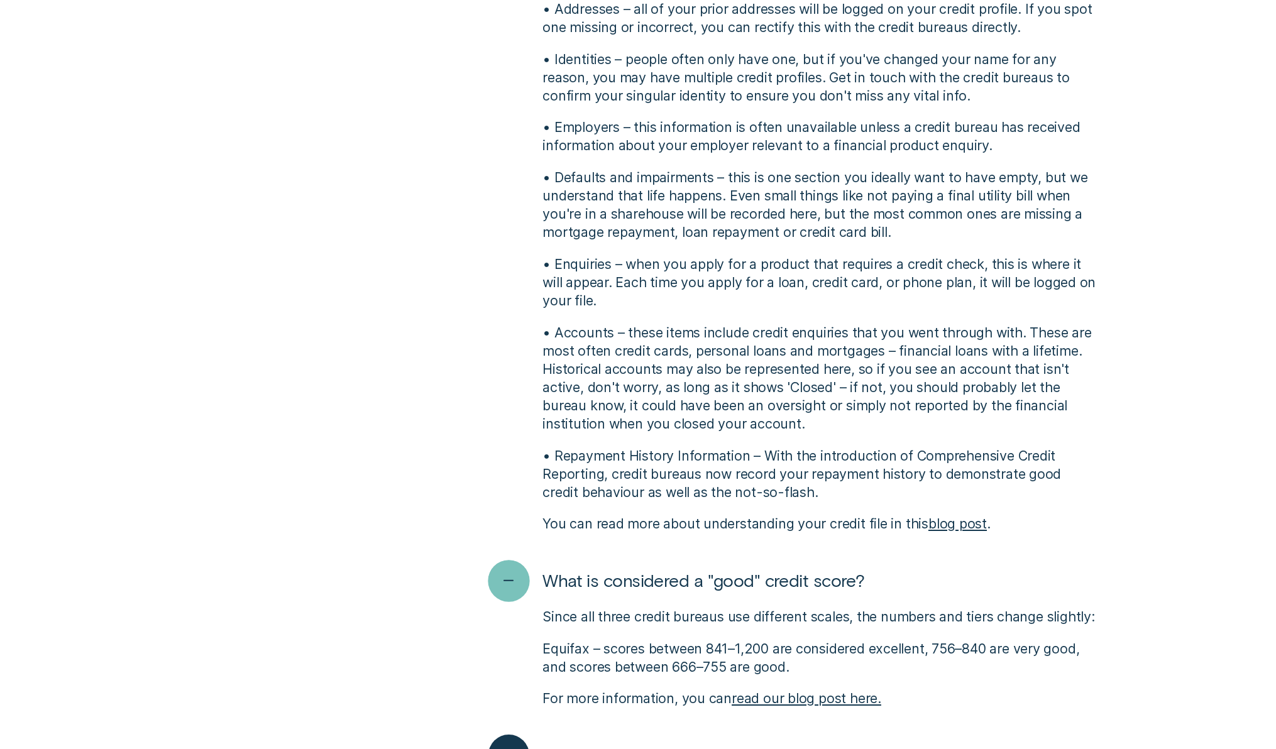
scroll to position [1365, 0]
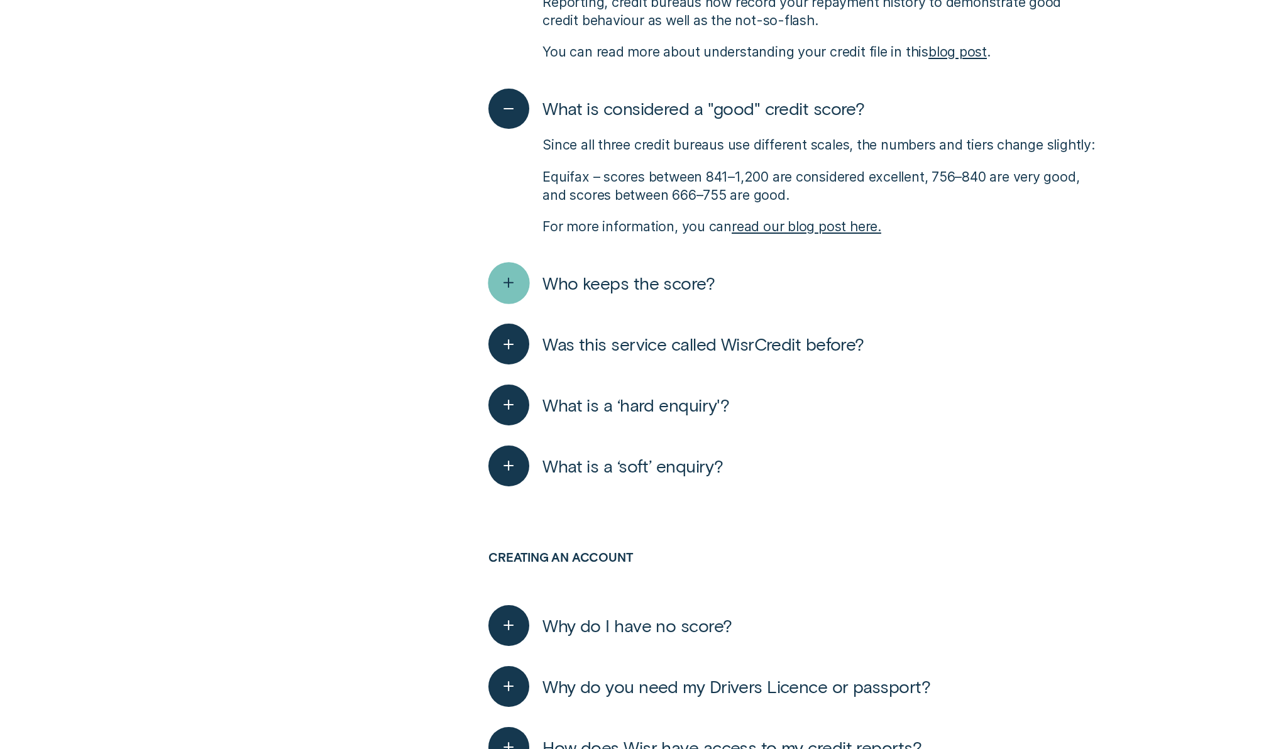
click at [508, 299] on div "button" at bounding box center [508, 283] width 41 height 41
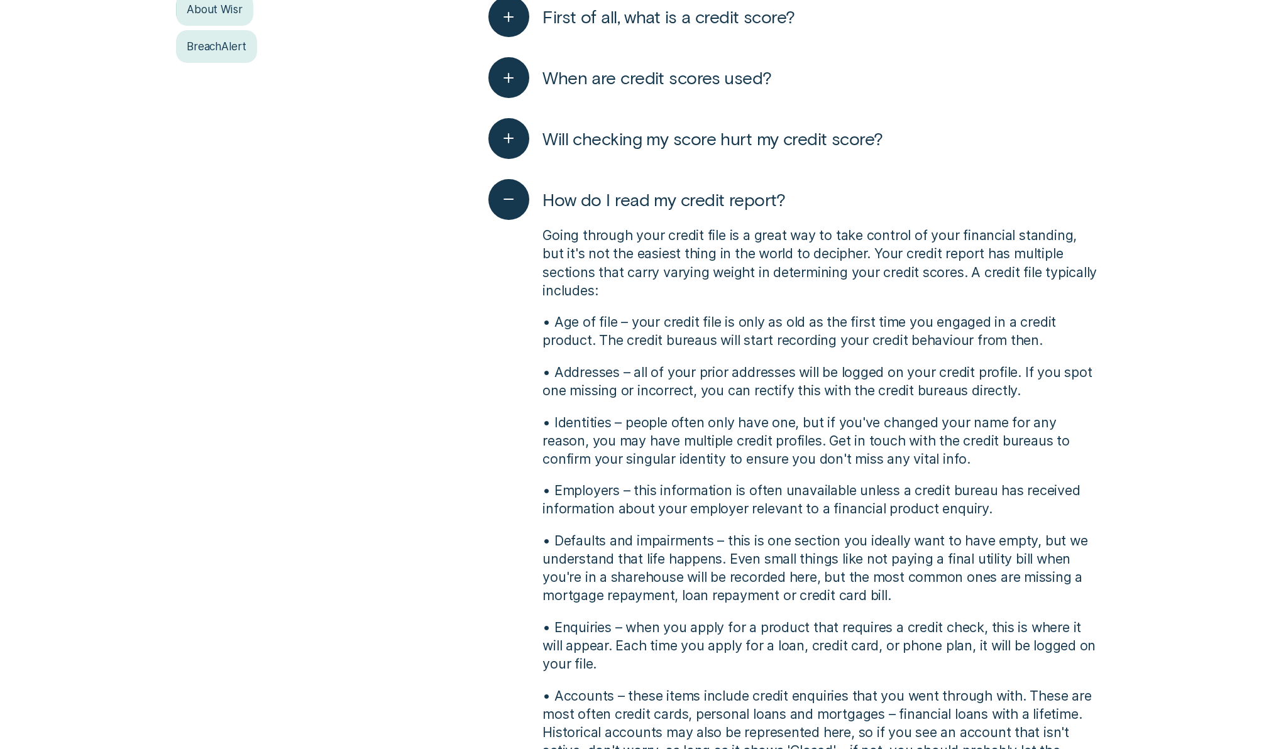
scroll to position [0, 0]
